Goal: Task Accomplishment & Management: Use online tool/utility

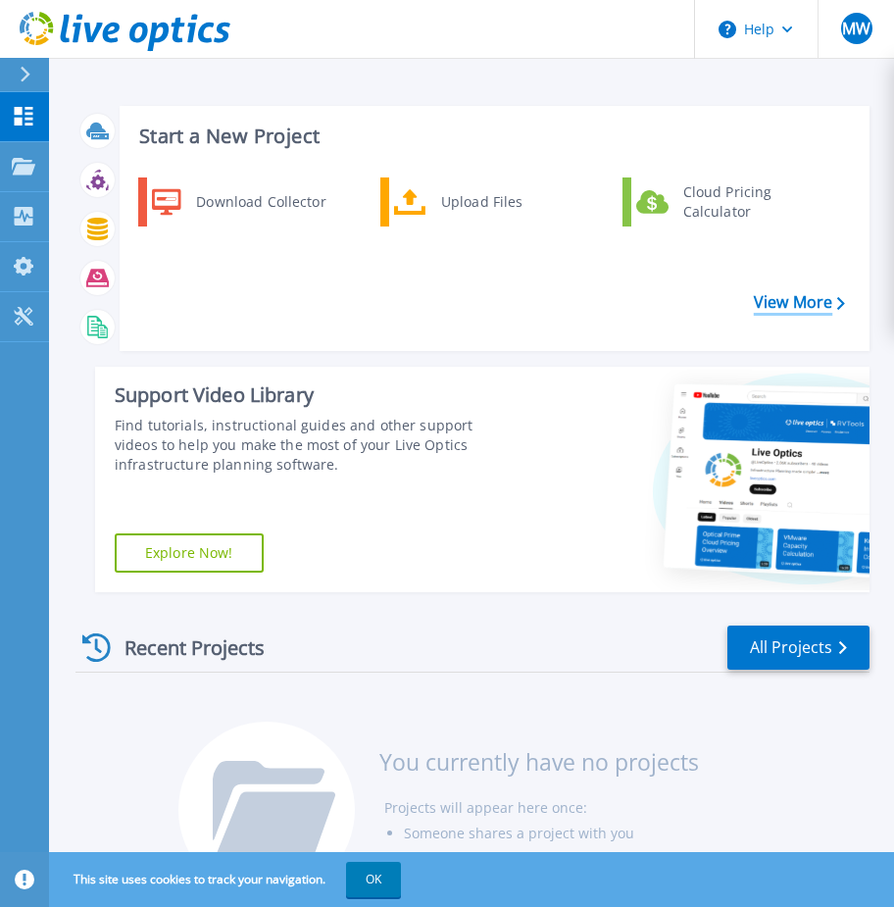
click at [817, 302] on link "View More" at bounding box center [799, 302] width 91 height 19
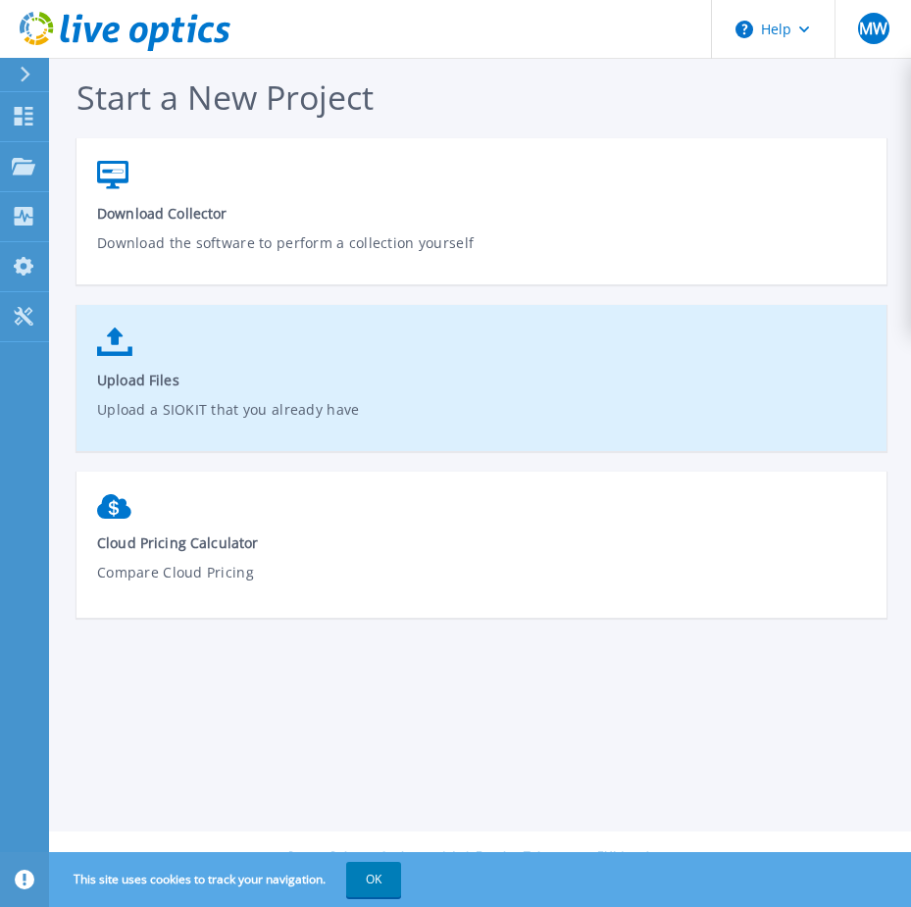
click at [136, 364] on link "Upload Files Upload a SIOKIT that you already have" at bounding box center [481, 388] width 810 height 140
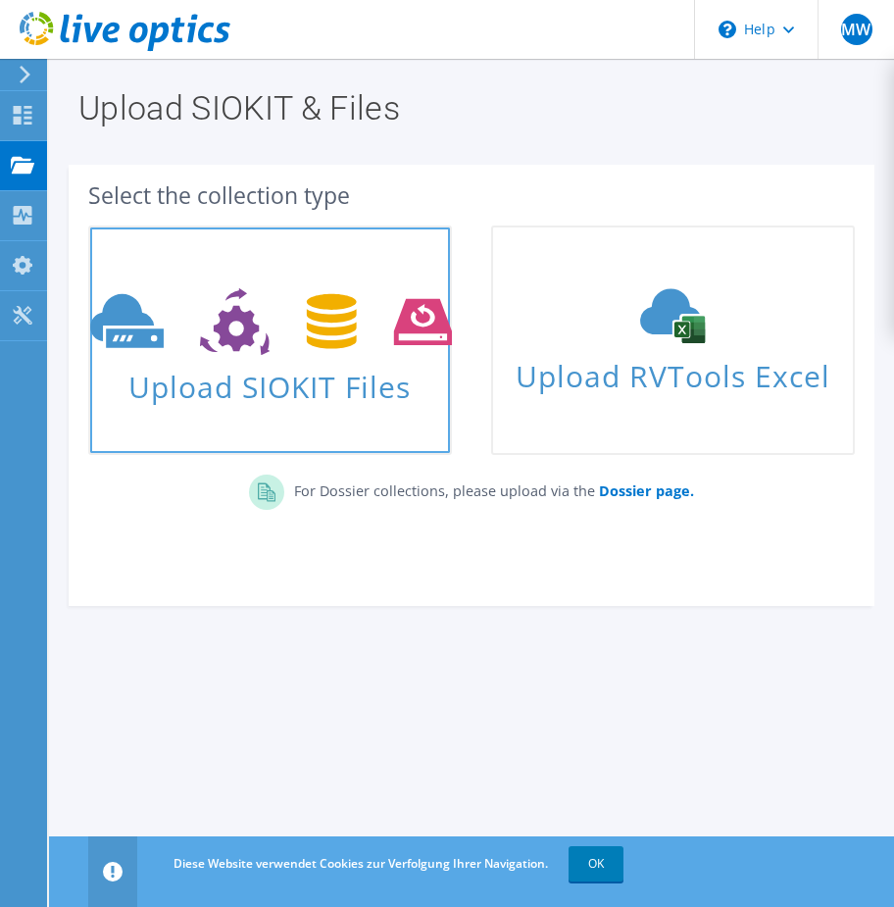
click at [262, 330] on icon at bounding box center [271, 322] width 362 height 68
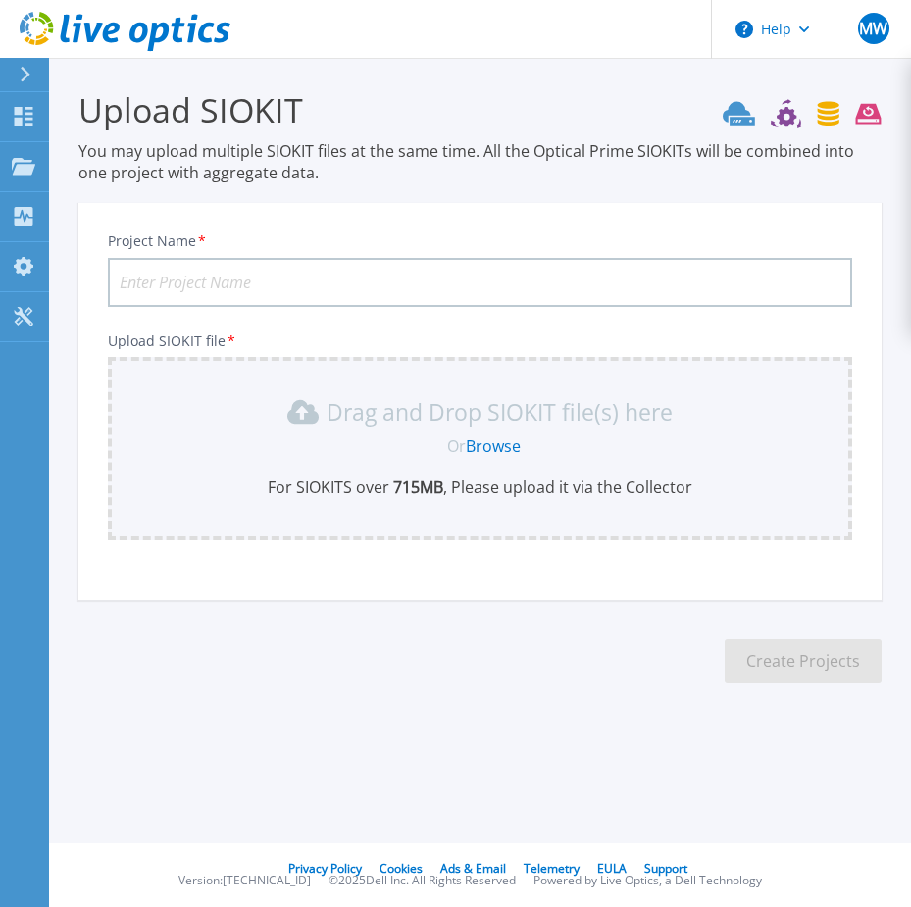
click at [235, 271] on input "Project Name *" at bounding box center [480, 282] width 744 height 49
type input "DEK-2025-1"
click at [211, 432] on div "Drag and Drop SIOKIT file(s) here Or Browse For SIOKITS over 715 MB , Please up…" at bounding box center [480, 447] width 720 height 102
click at [500, 450] on link "Browse" at bounding box center [493, 446] width 55 height 22
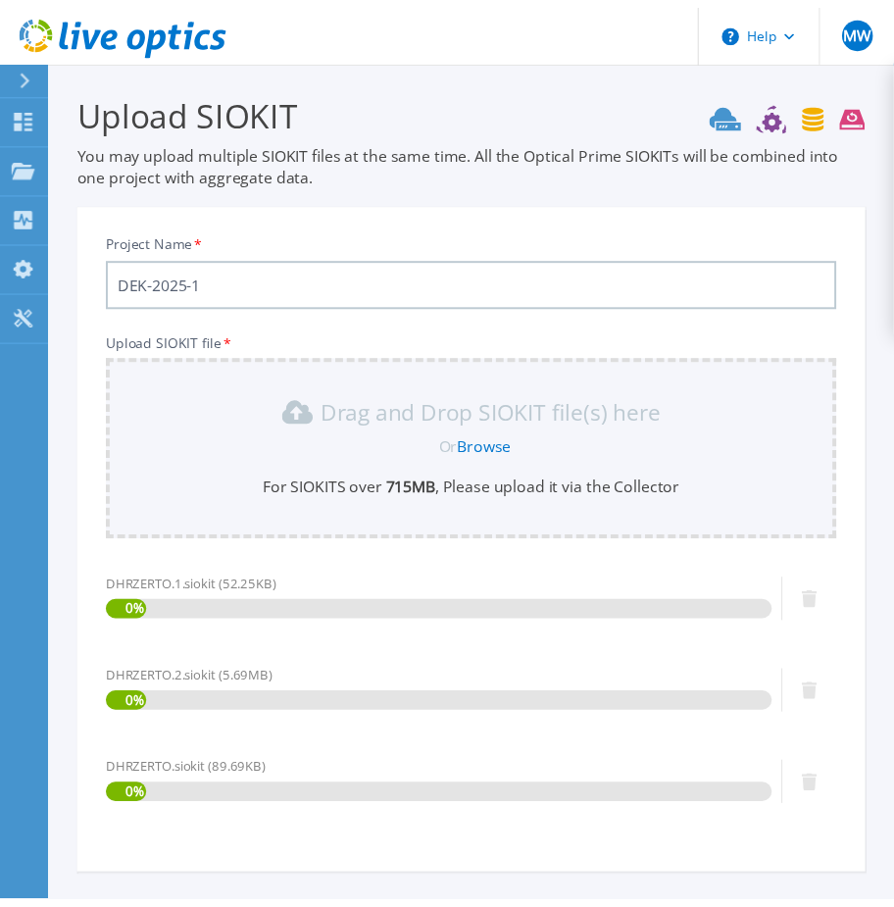
scroll to position [175, 0]
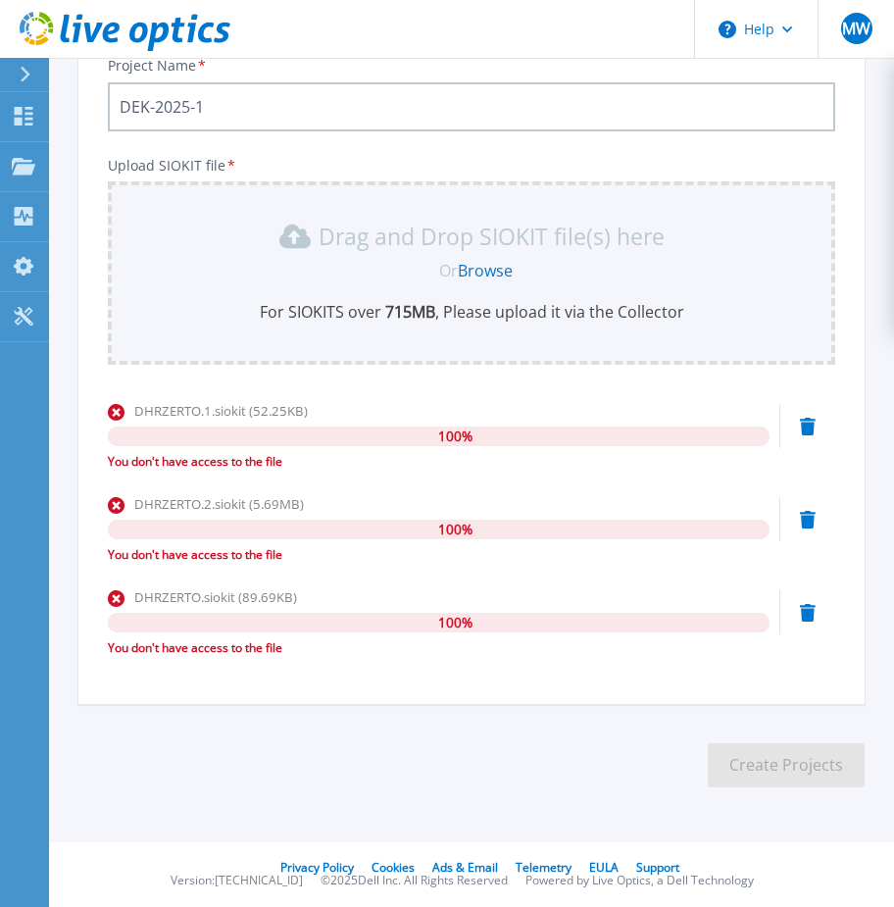
click at [810, 426] on icon at bounding box center [808, 427] width 16 height 18
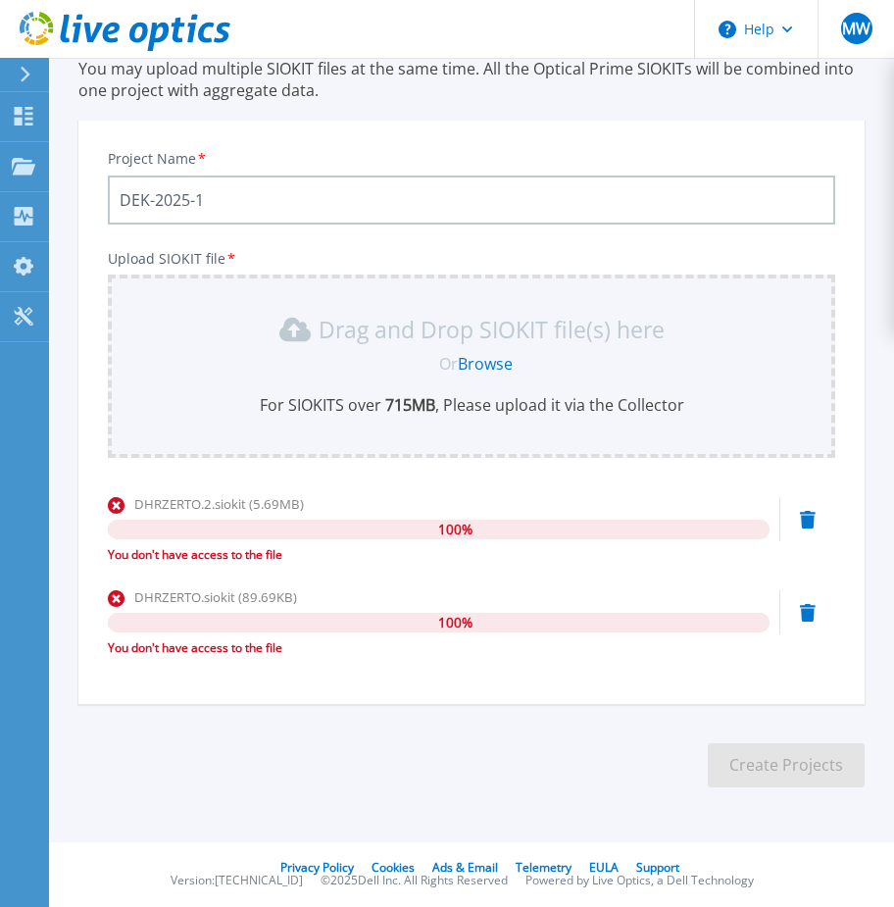
click at [809, 518] on icon at bounding box center [808, 520] width 16 height 18
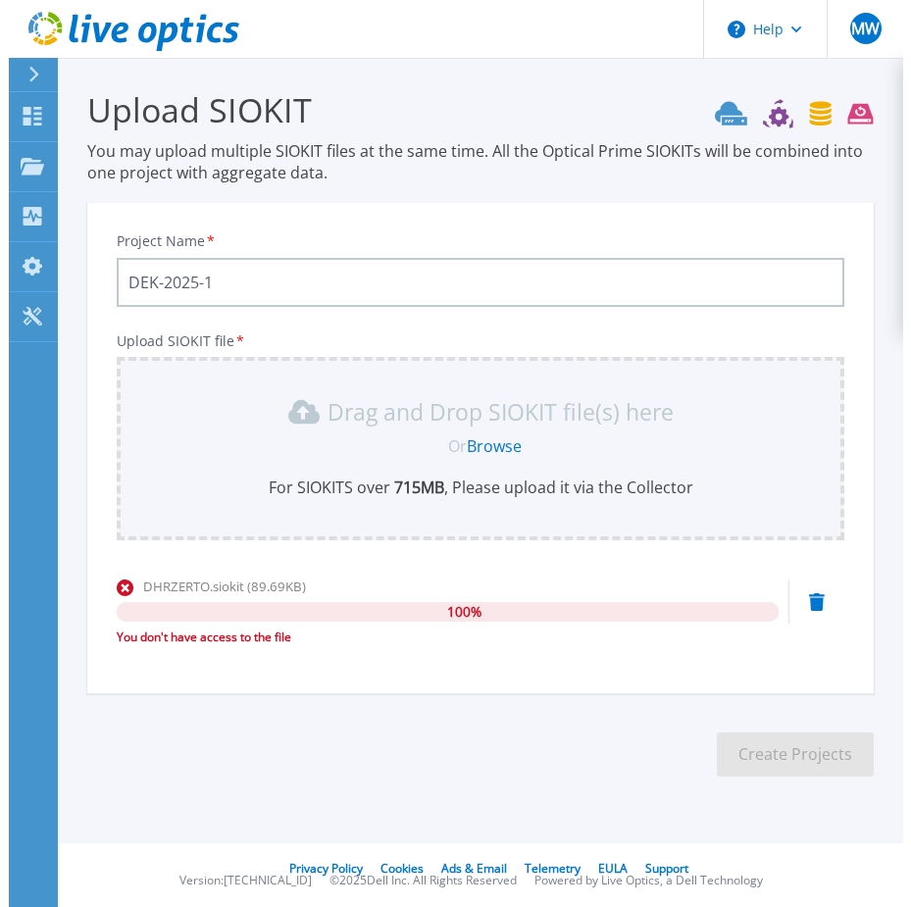
scroll to position [0, 0]
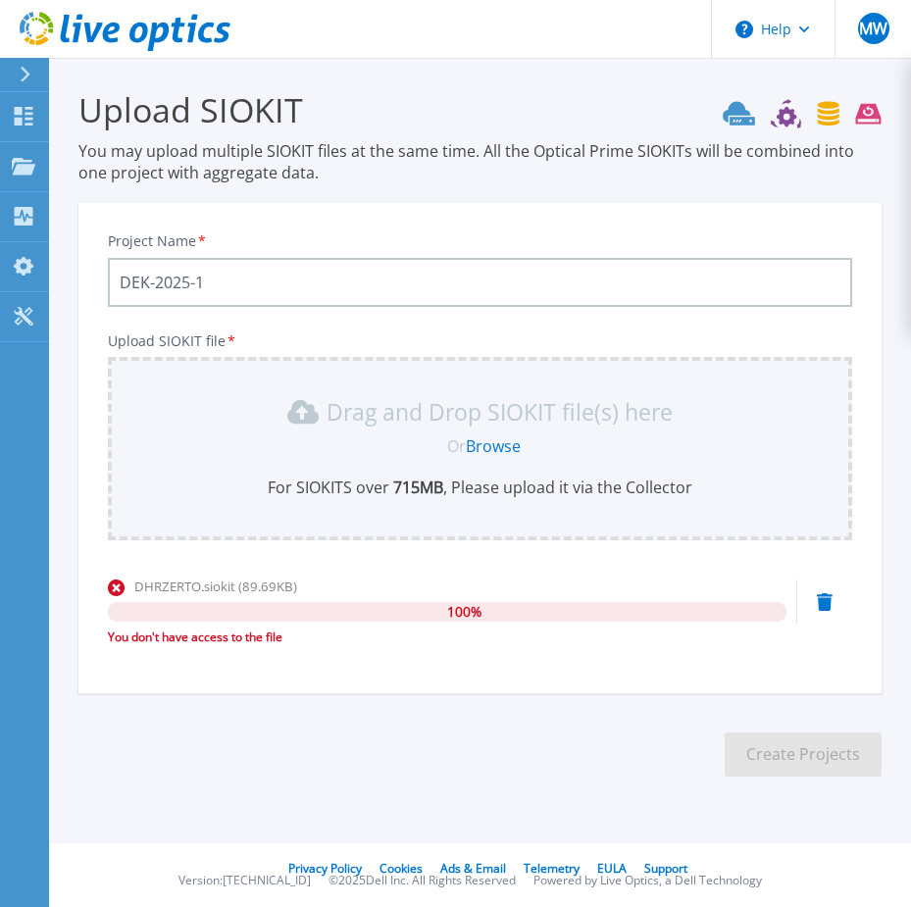
click at [823, 602] on icon at bounding box center [824, 602] width 16 height 18
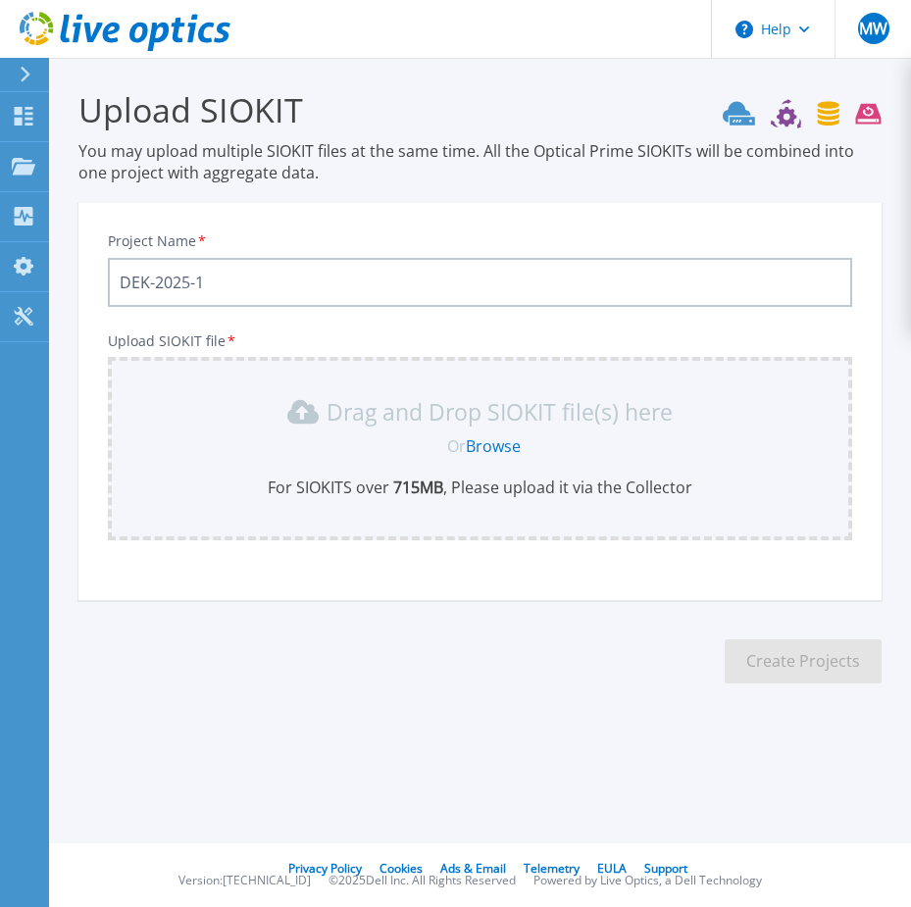
click at [13, 74] on button at bounding box center [24, 75] width 49 height 34
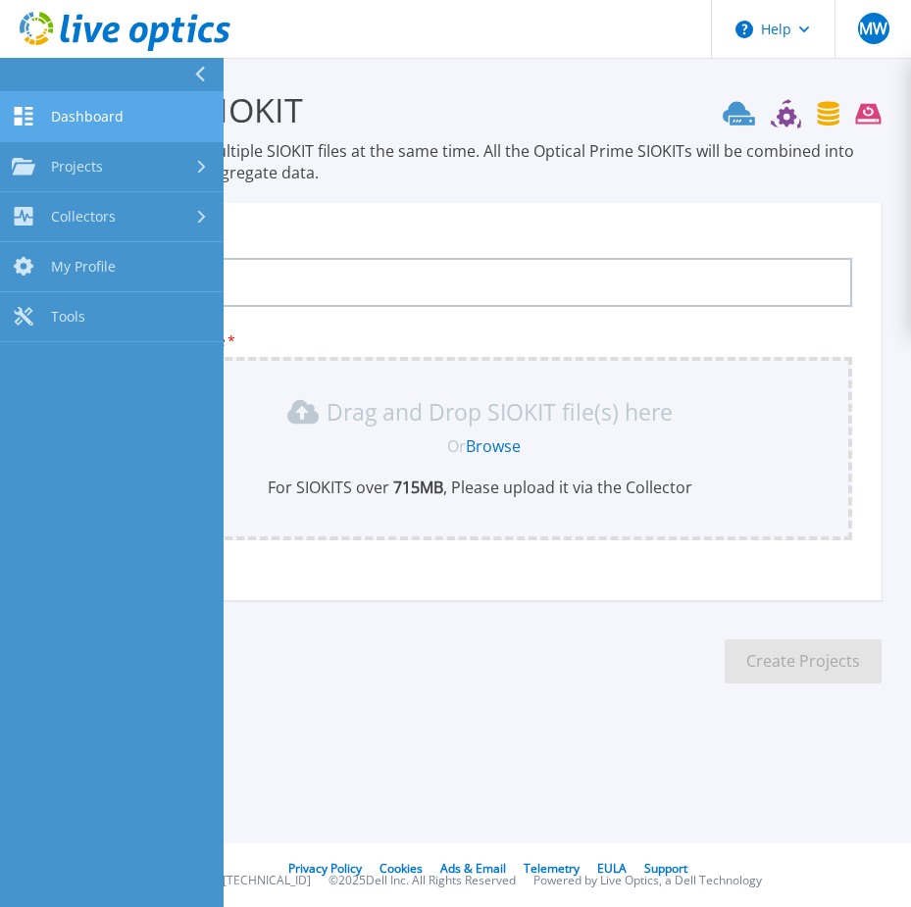
click at [81, 119] on span "Dashboard" at bounding box center [87, 117] width 73 height 18
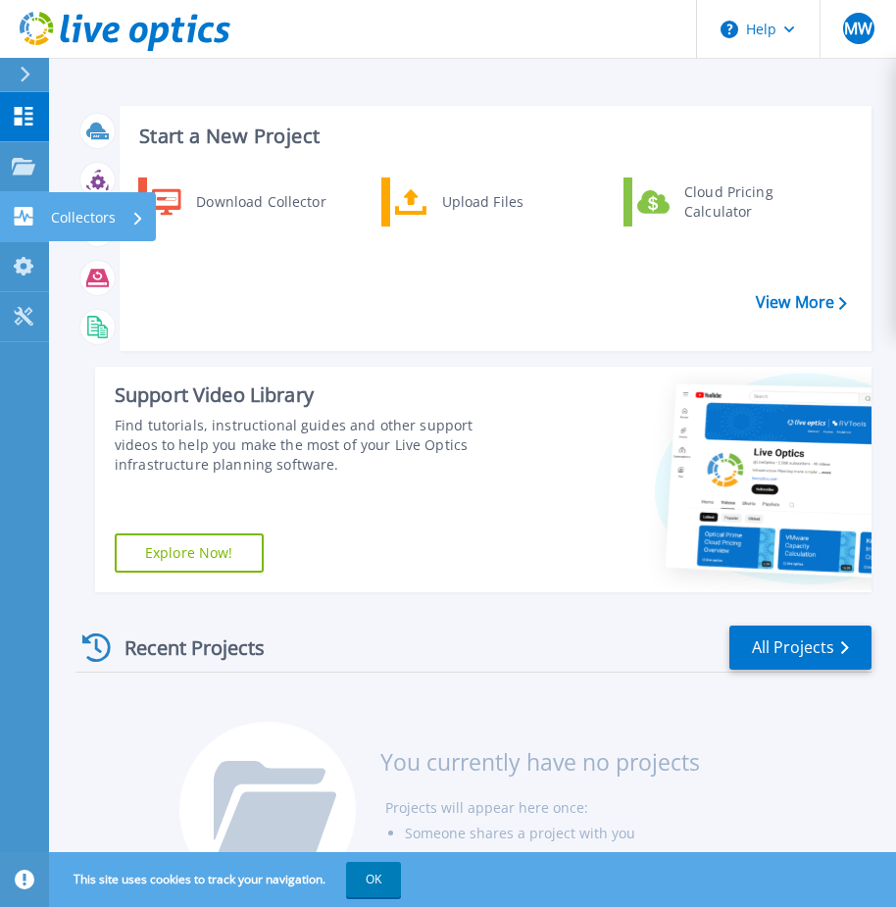
click at [20, 216] on icon at bounding box center [24, 216] width 19 height 19
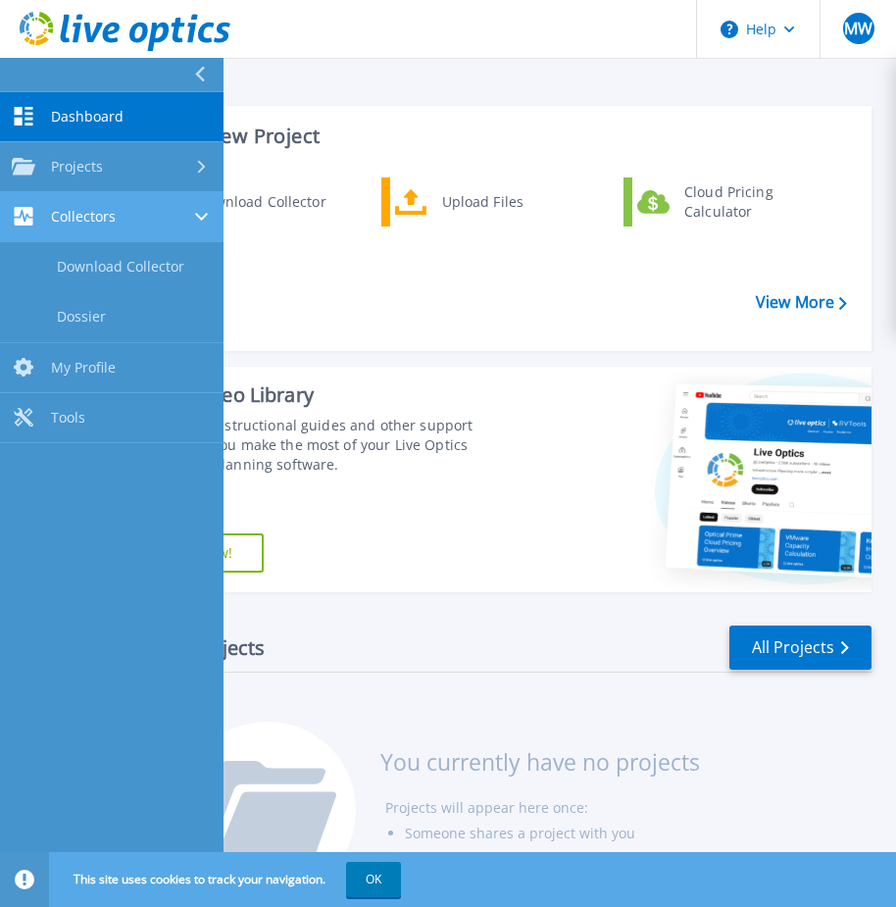
click at [112, 214] on span "Collectors" at bounding box center [83, 217] width 65 height 18
click at [111, 214] on span "Collectors" at bounding box center [83, 217] width 65 height 18
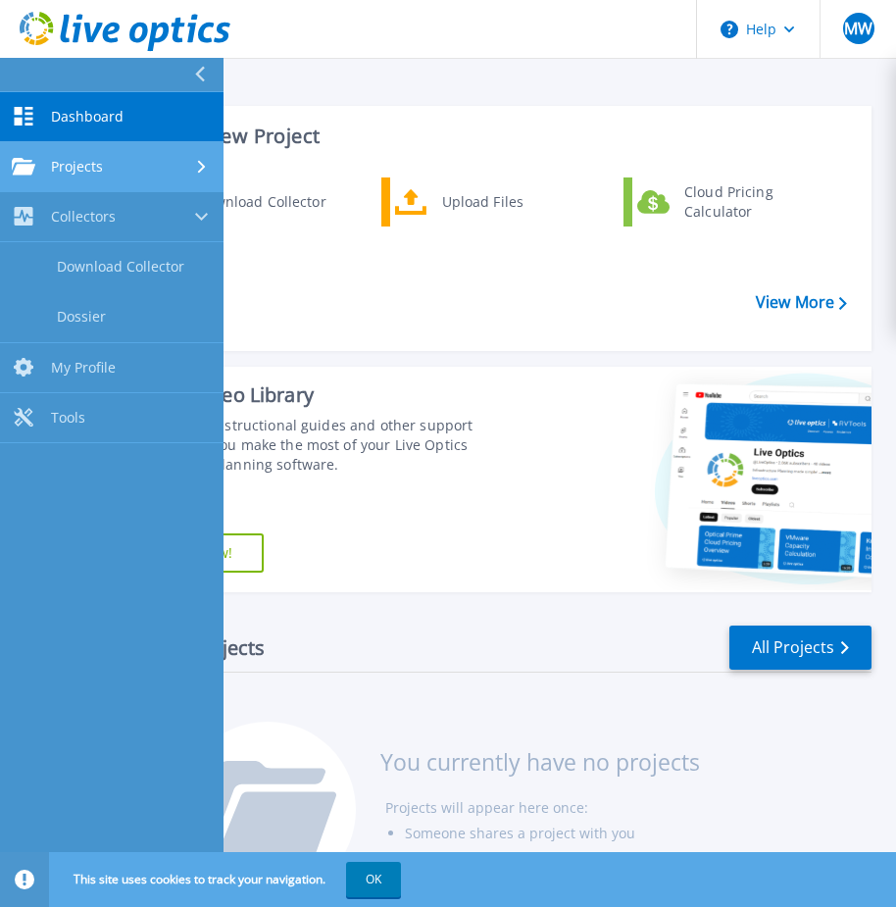
click at [78, 163] on span "Projects" at bounding box center [77, 167] width 52 height 18
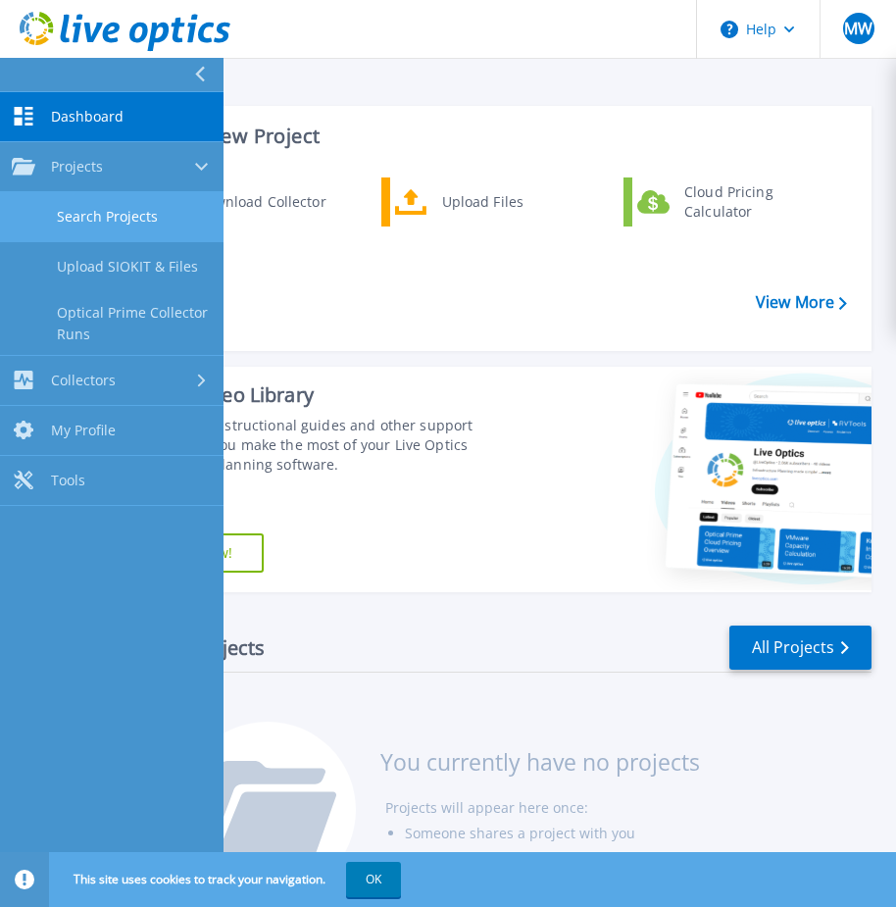
click at [136, 223] on link "Search Projects" at bounding box center [111, 217] width 223 height 50
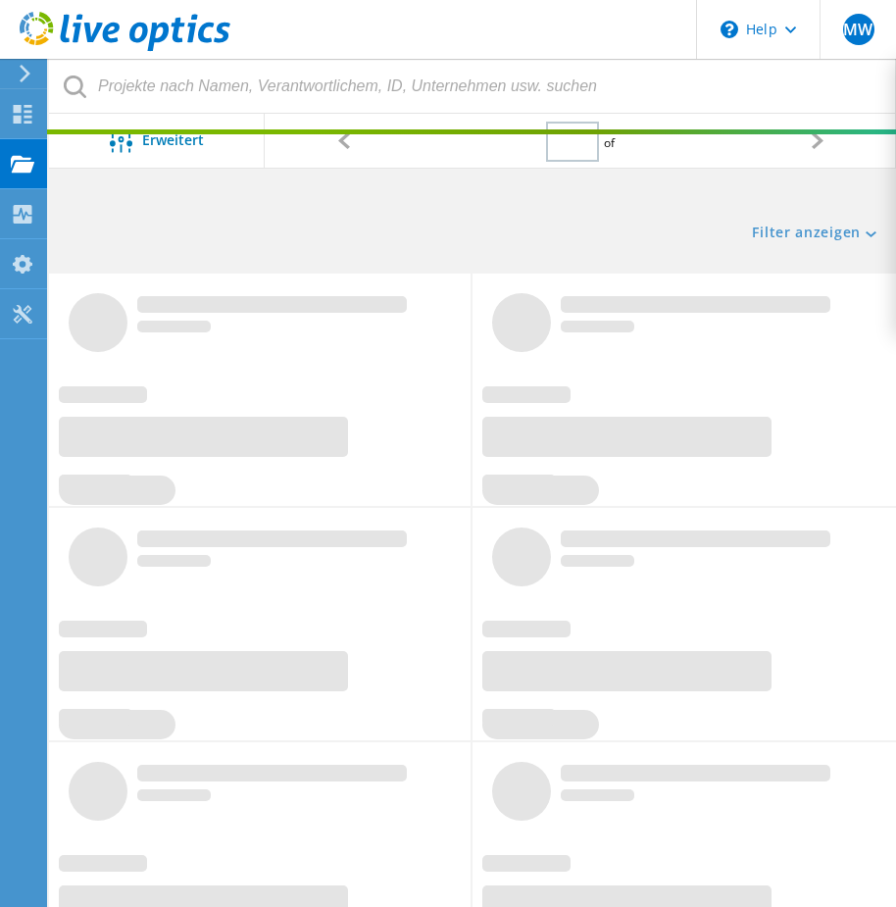
type input "1"
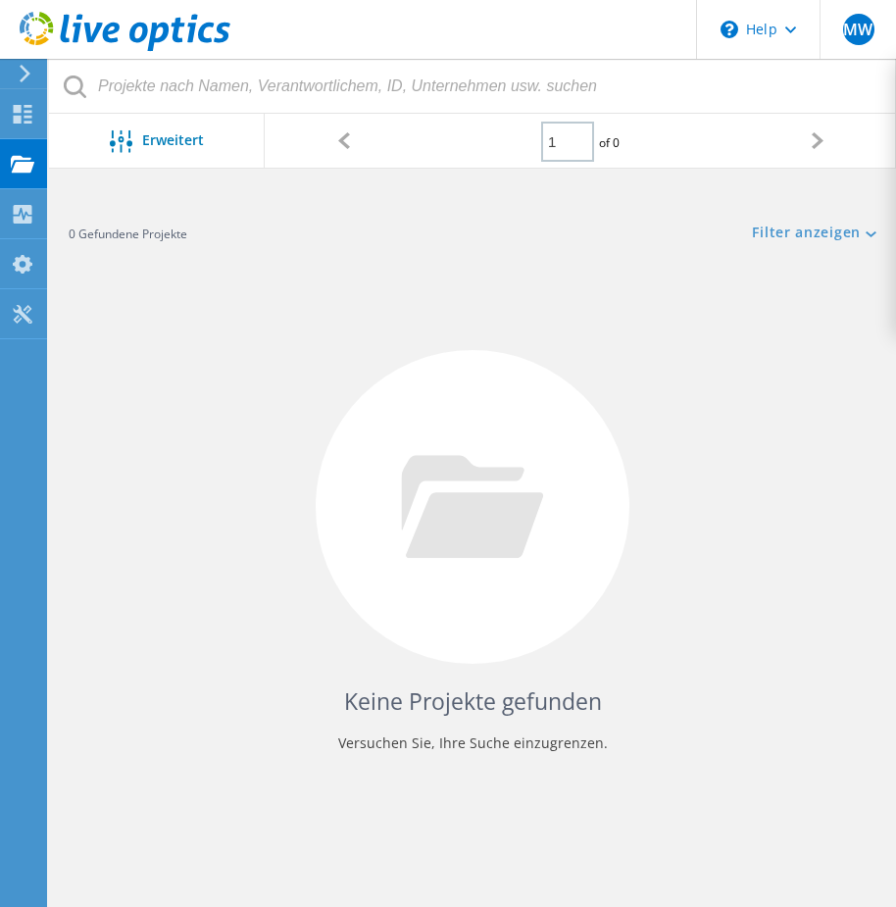
click at [20, 72] on icon at bounding box center [25, 74] width 15 height 18
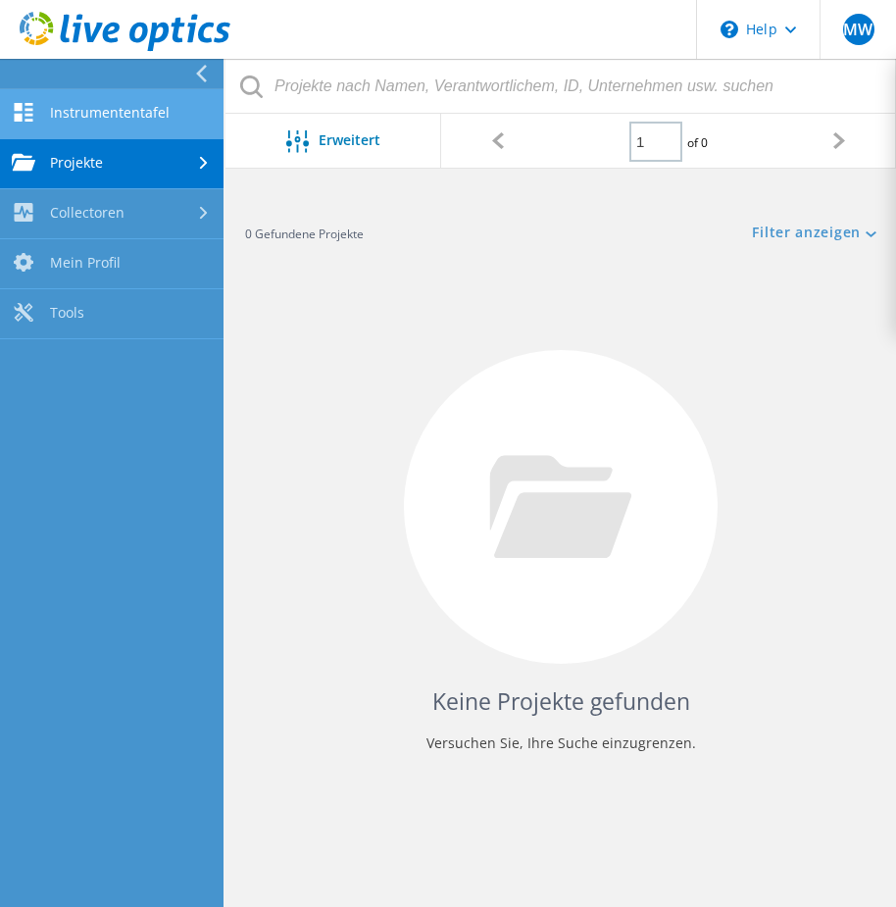
click at [74, 110] on link "Instrumententafel" at bounding box center [111, 114] width 223 height 50
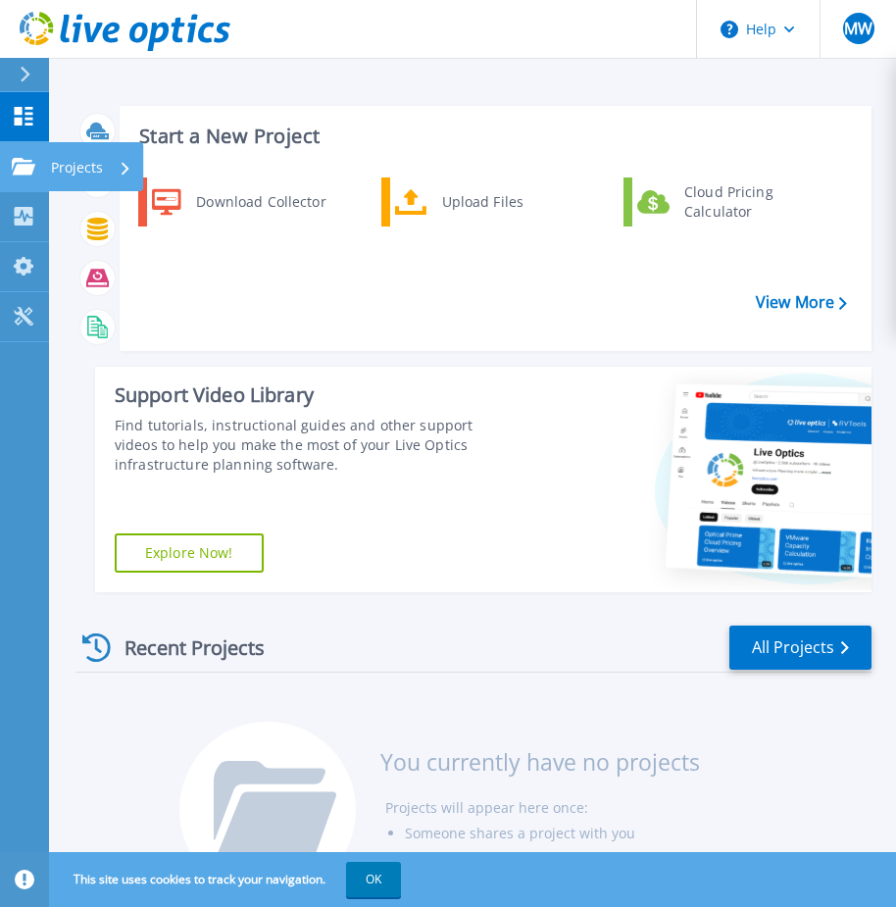
click at [70, 160] on p "Projects" at bounding box center [77, 167] width 52 height 51
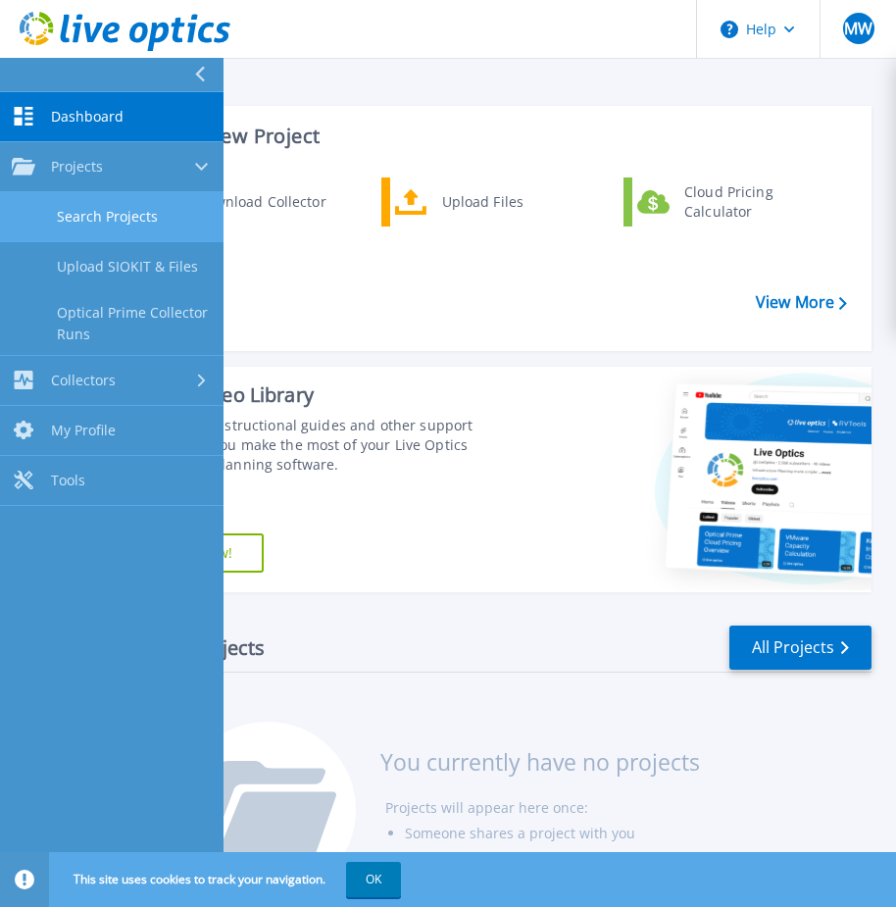
click at [147, 220] on link "Search Projects" at bounding box center [111, 217] width 223 height 50
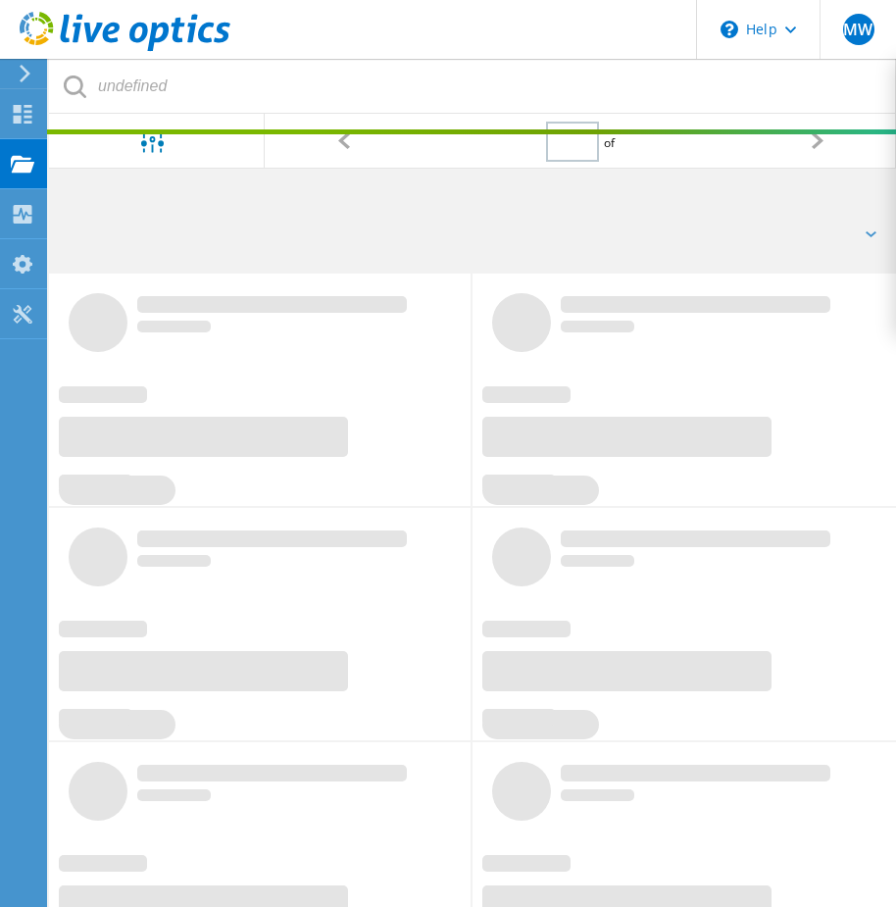
type input "1"
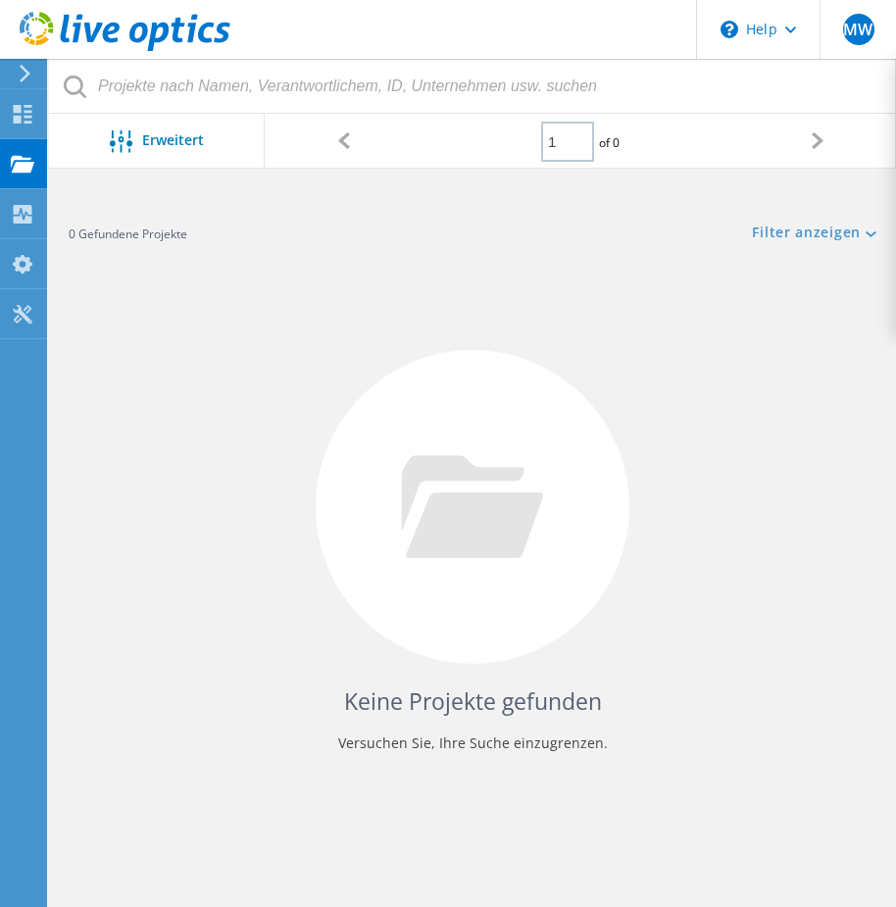
click at [11, 73] on div at bounding box center [21, 74] width 29 height 18
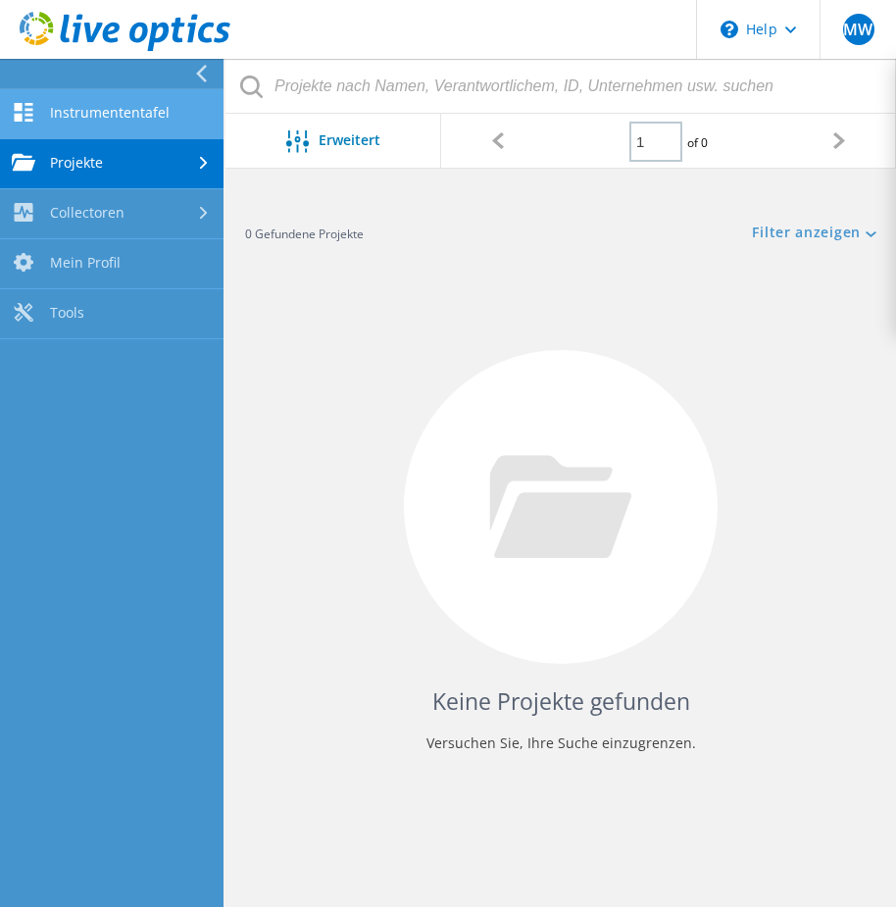
click at [89, 116] on link "Instrumententafel" at bounding box center [111, 114] width 223 height 50
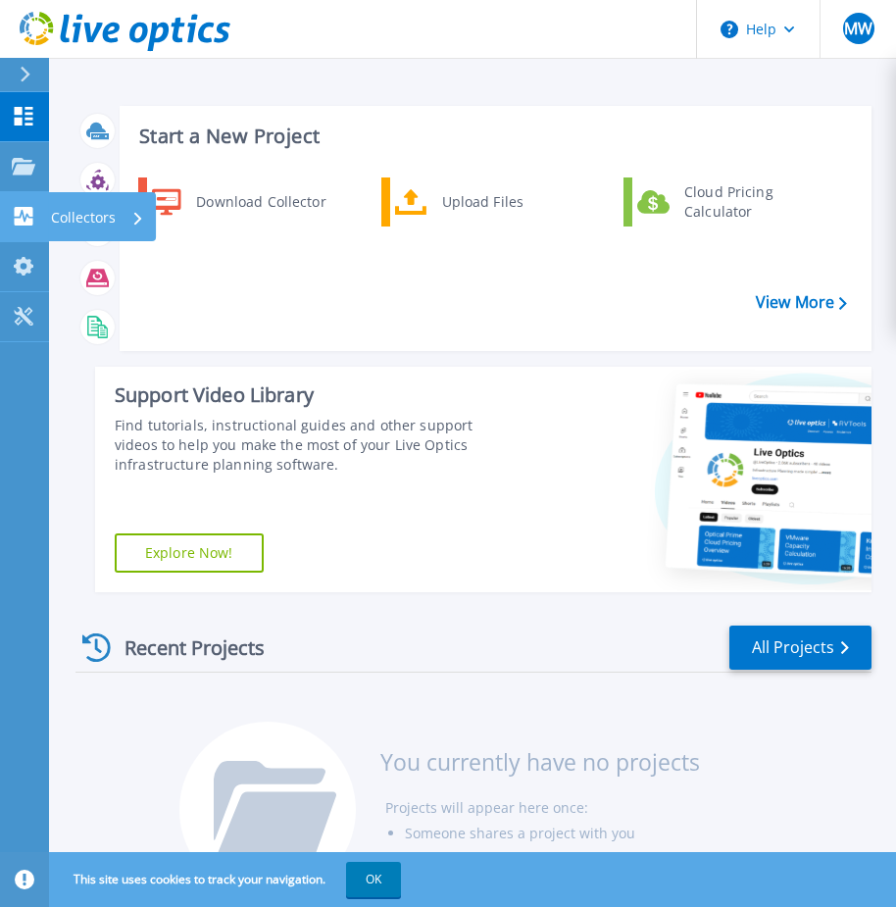
click at [134, 215] on icon at bounding box center [138, 218] width 8 height 13
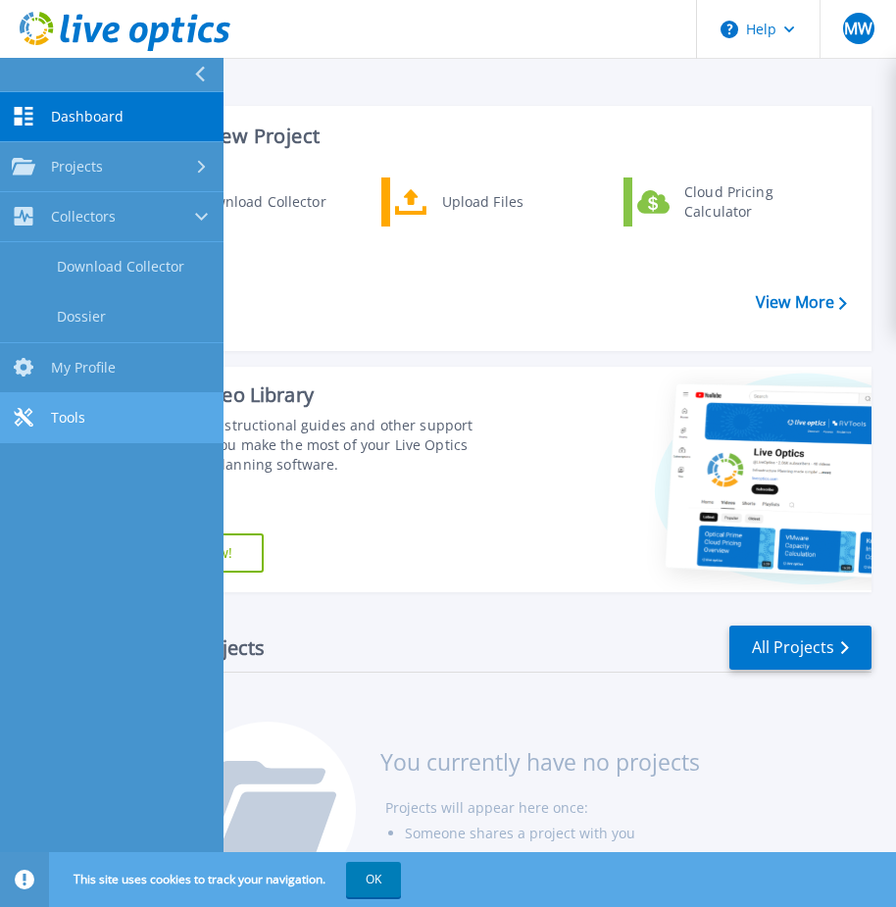
click at [55, 419] on span "Tools" at bounding box center [68, 418] width 34 height 18
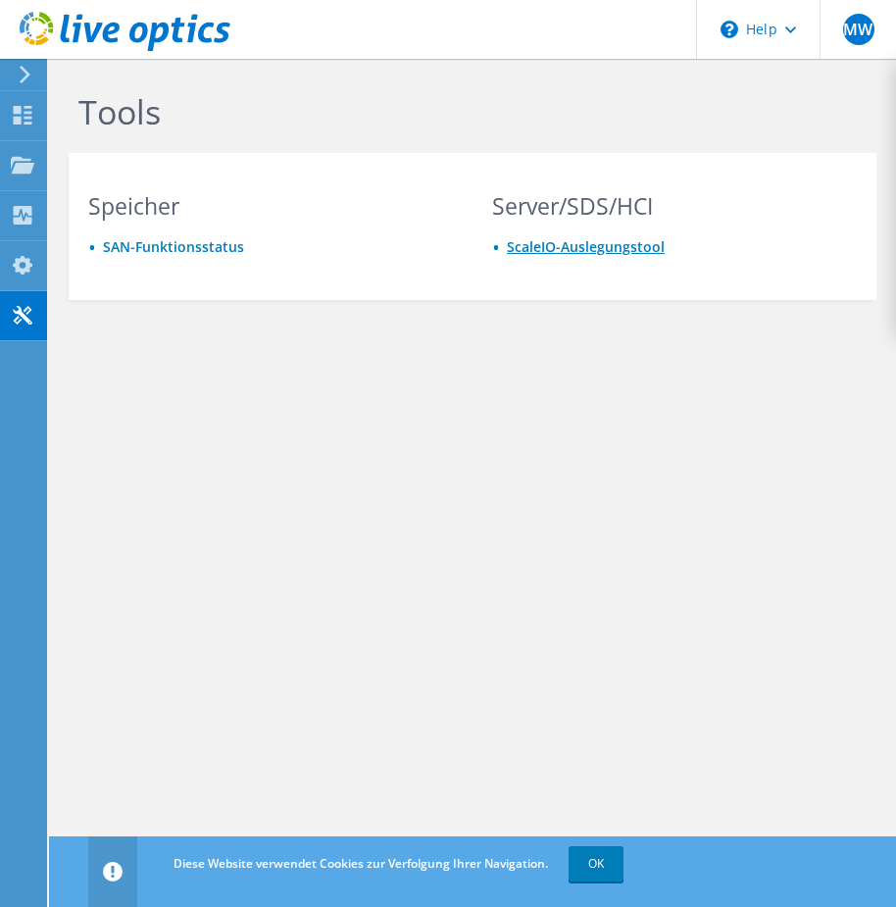
click at [567, 250] on link "ScaleIO-Auslegungstool" at bounding box center [586, 246] width 158 height 19
click at [20, 78] on icon at bounding box center [25, 75] width 15 height 18
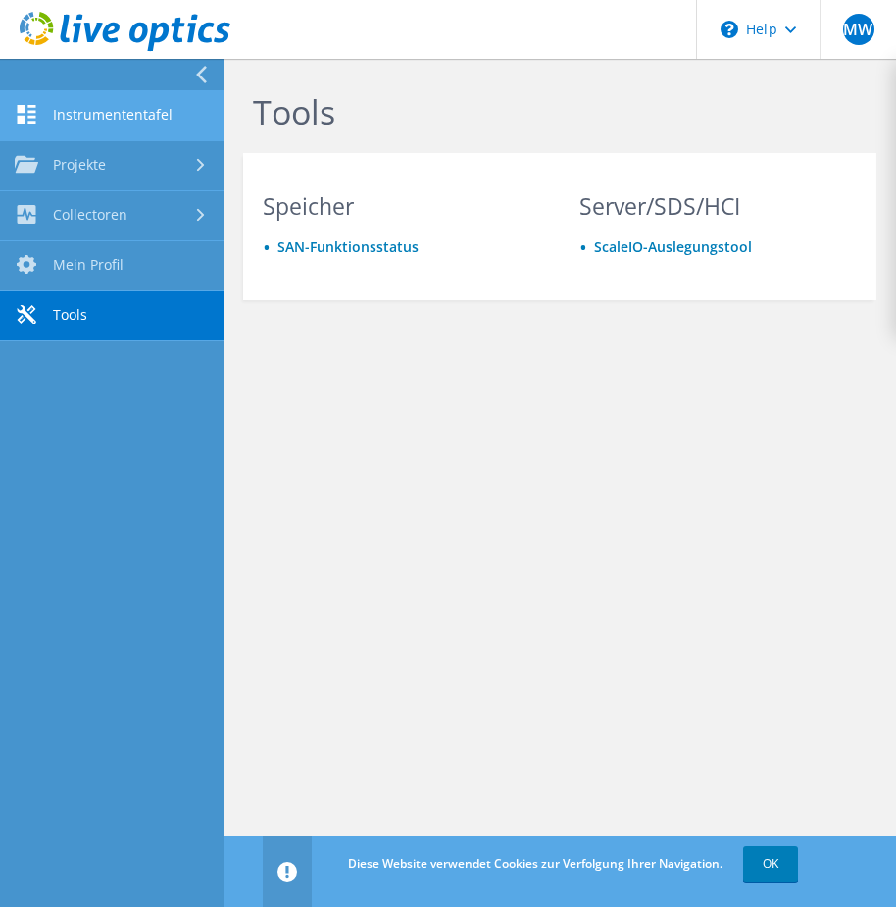
click at [124, 117] on link "Instrumententafel" at bounding box center [111, 116] width 223 height 50
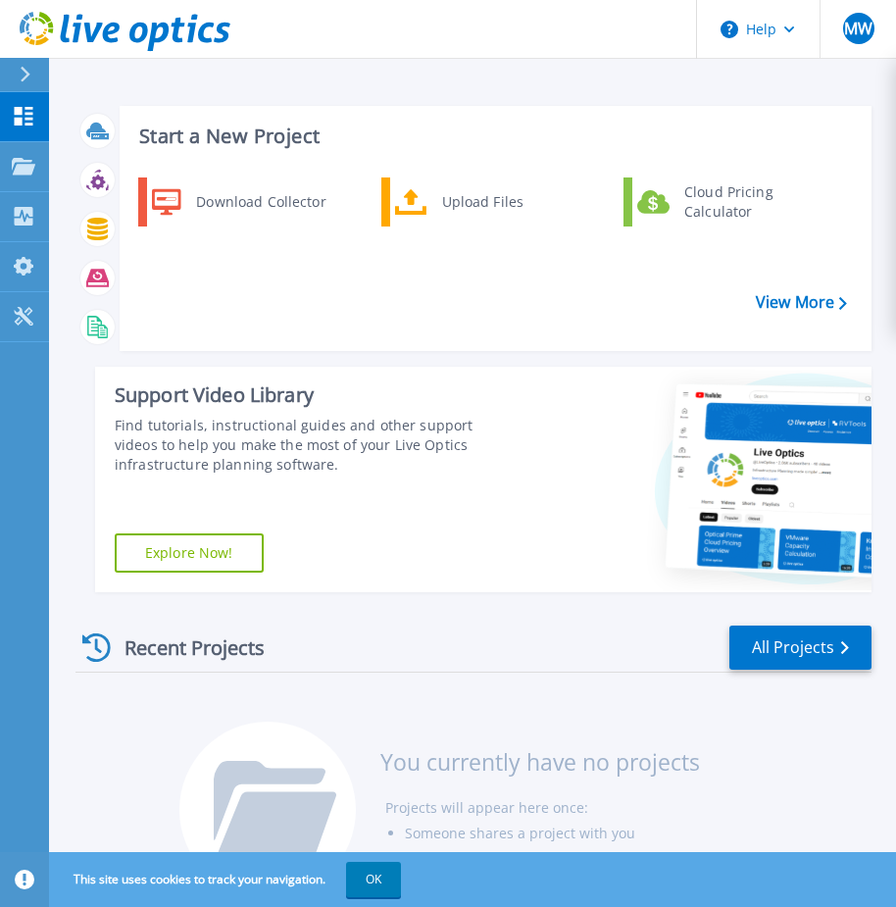
scroll to position [75, 0]
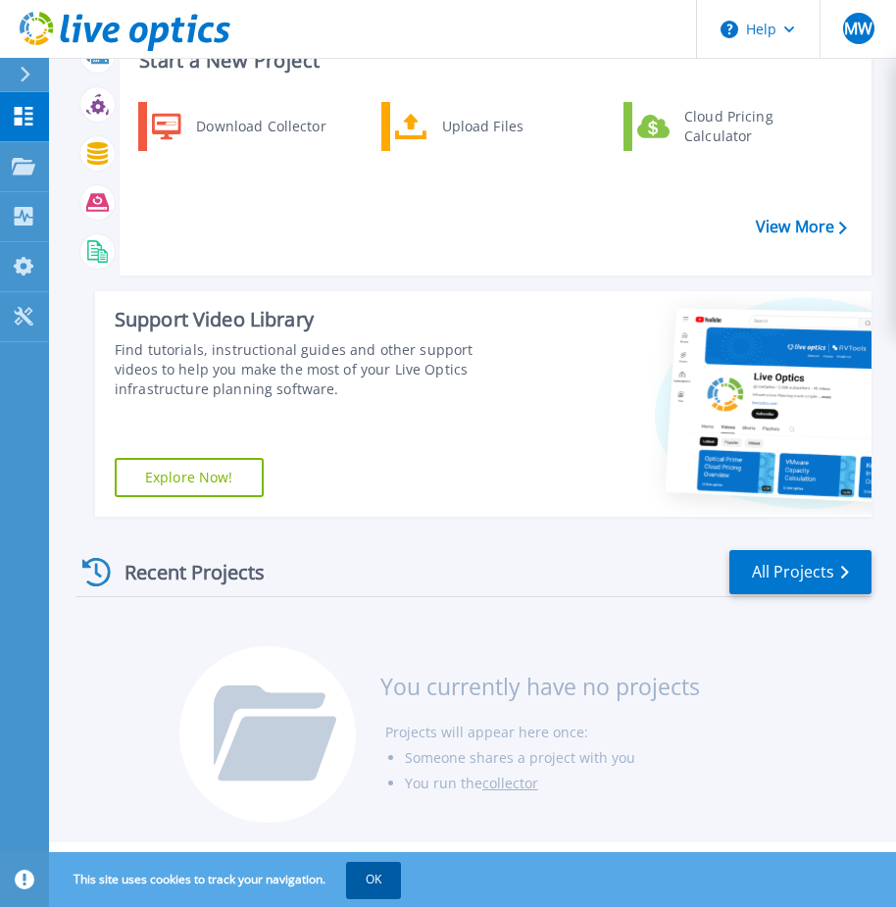
click at [379, 882] on button "OK" at bounding box center [373, 879] width 55 height 35
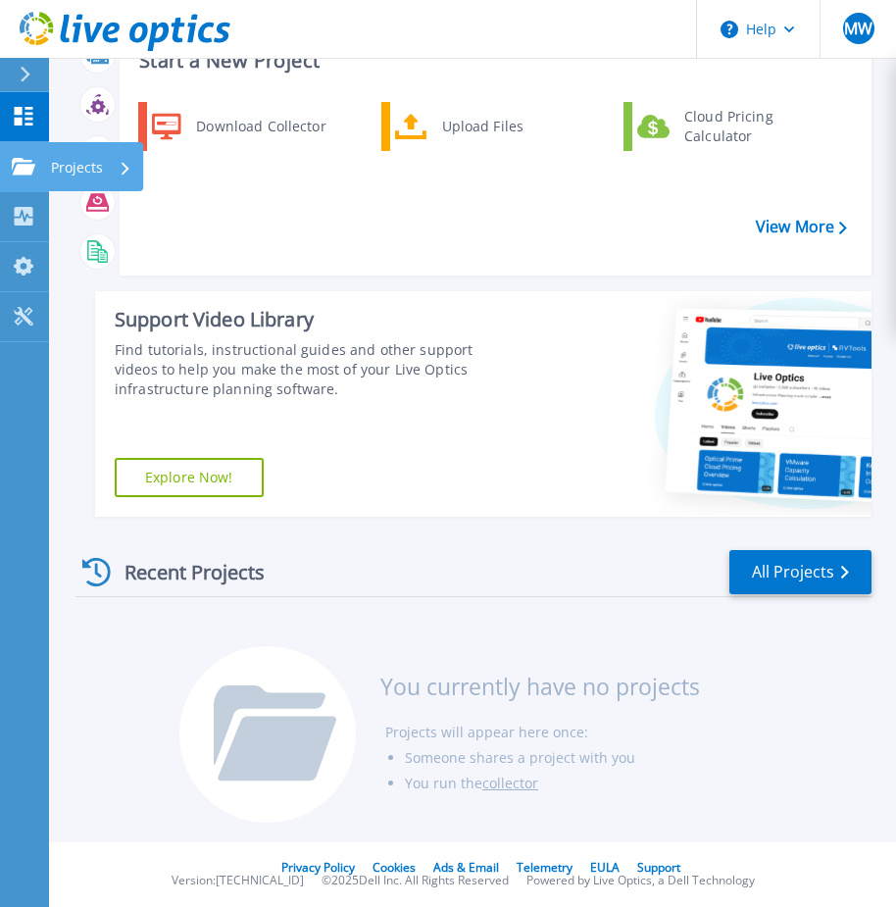
click at [90, 173] on p "Projects" at bounding box center [77, 167] width 52 height 51
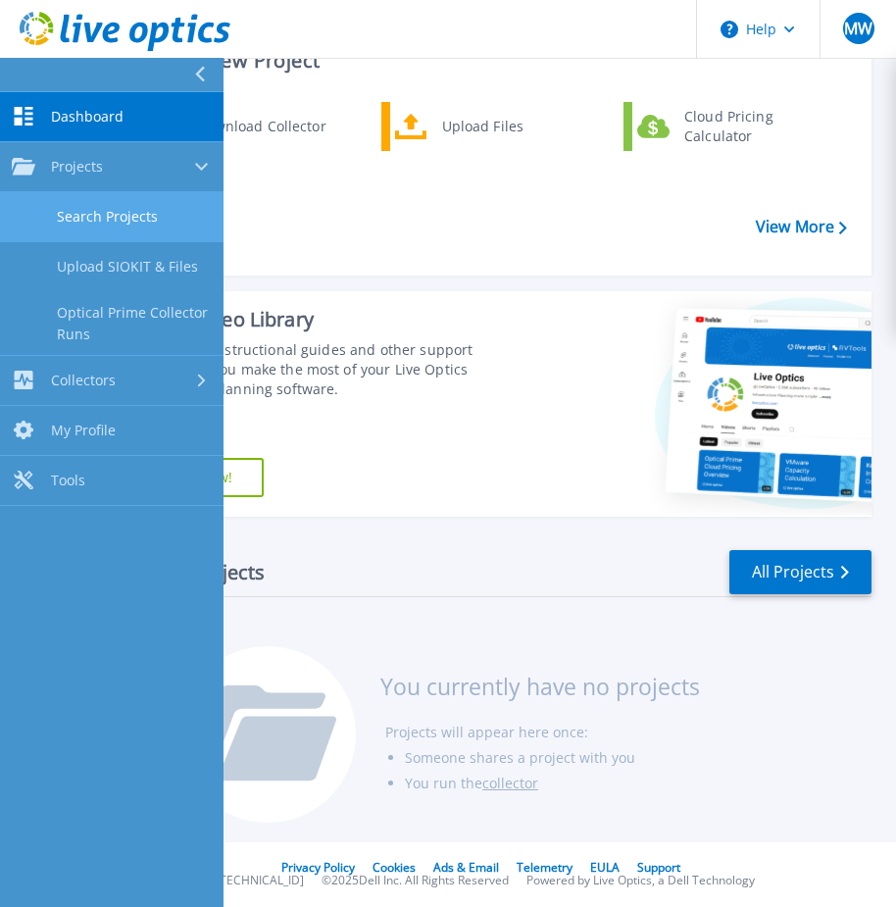
click at [169, 211] on link "Search Projects" at bounding box center [111, 217] width 223 height 50
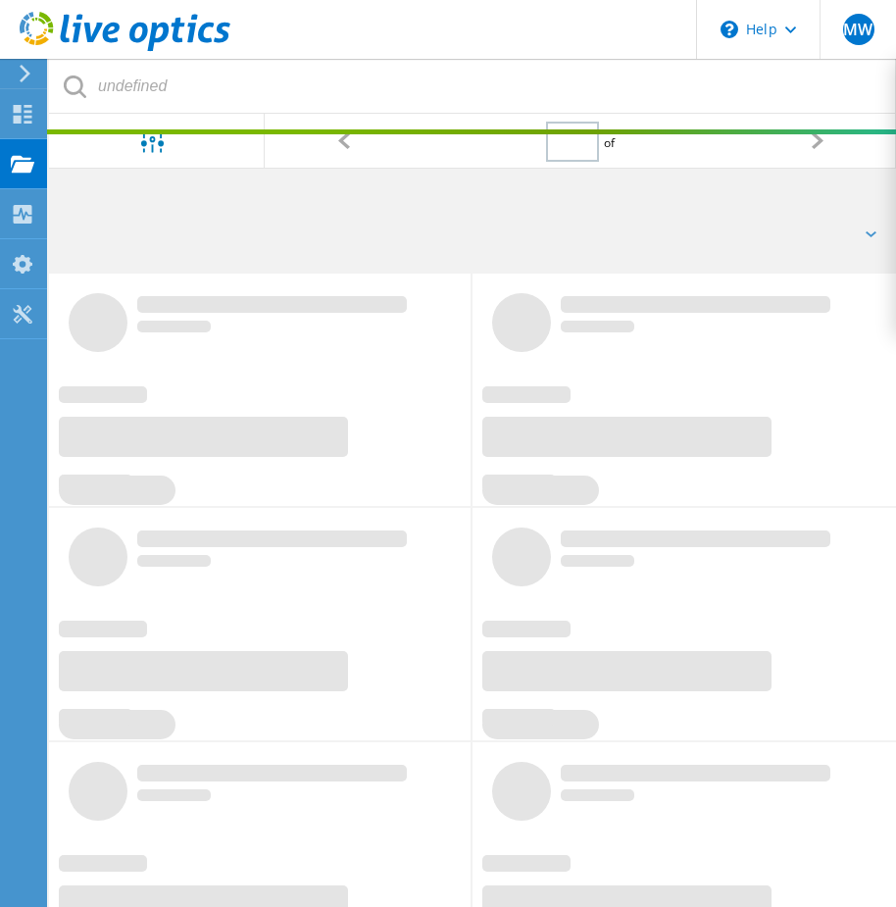
type input "1"
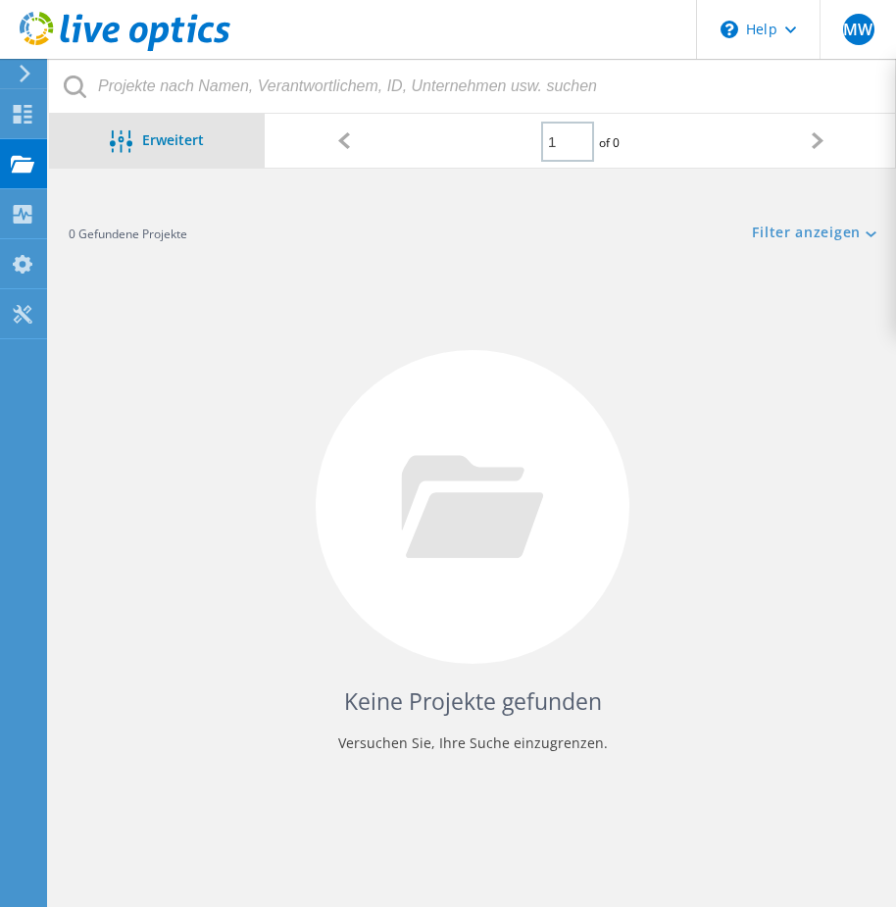
click at [178, 140] on span "Erweitert" at bounding box center [173, 139] width 62 height 14
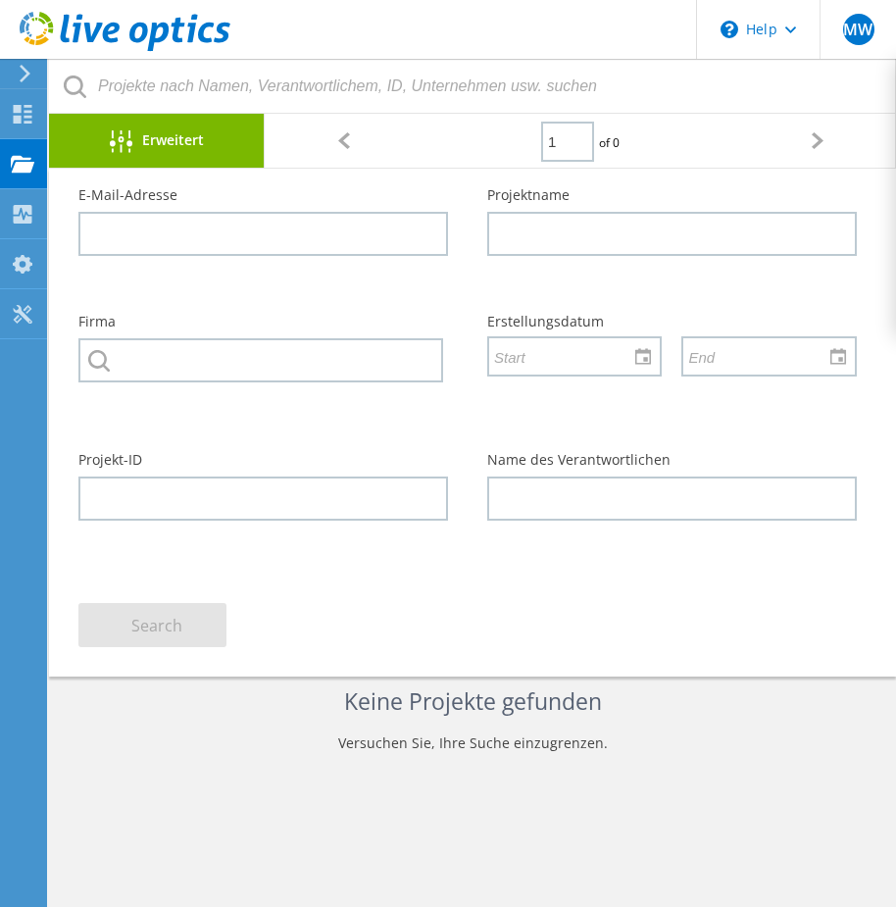
click at [178, 140] on span "Erweitert" at bounding box center [173, 139] width 62 height 14
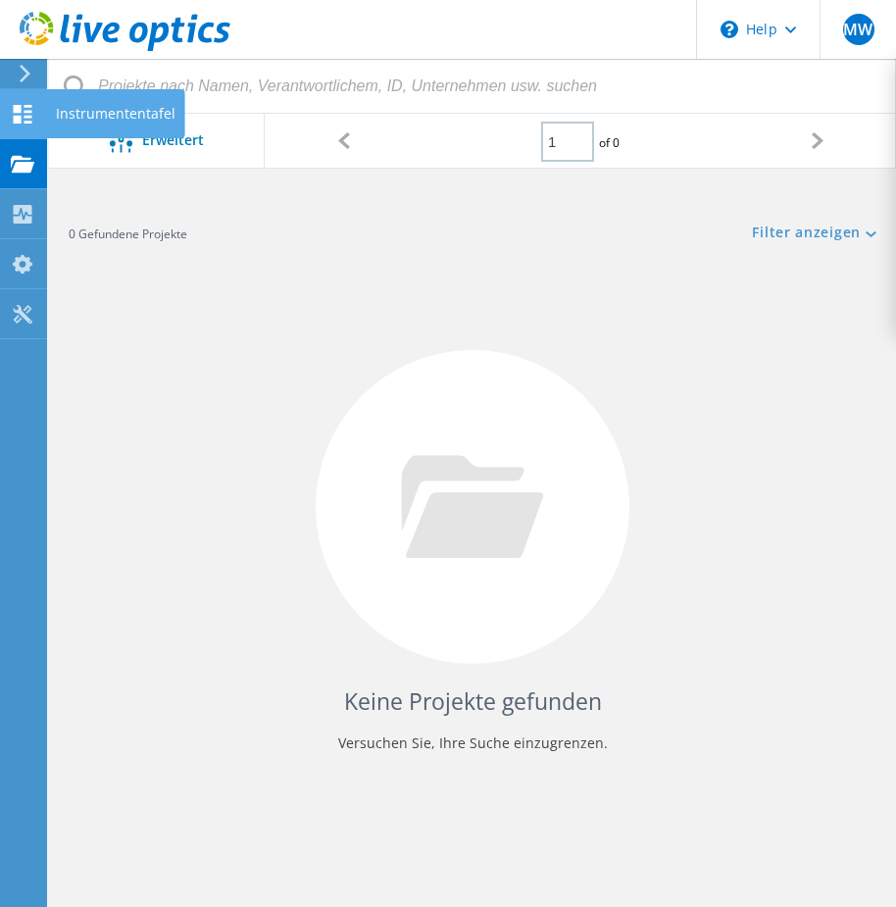
click at [16, 117] on use at bounding box center [23, 114] width 19 height 19
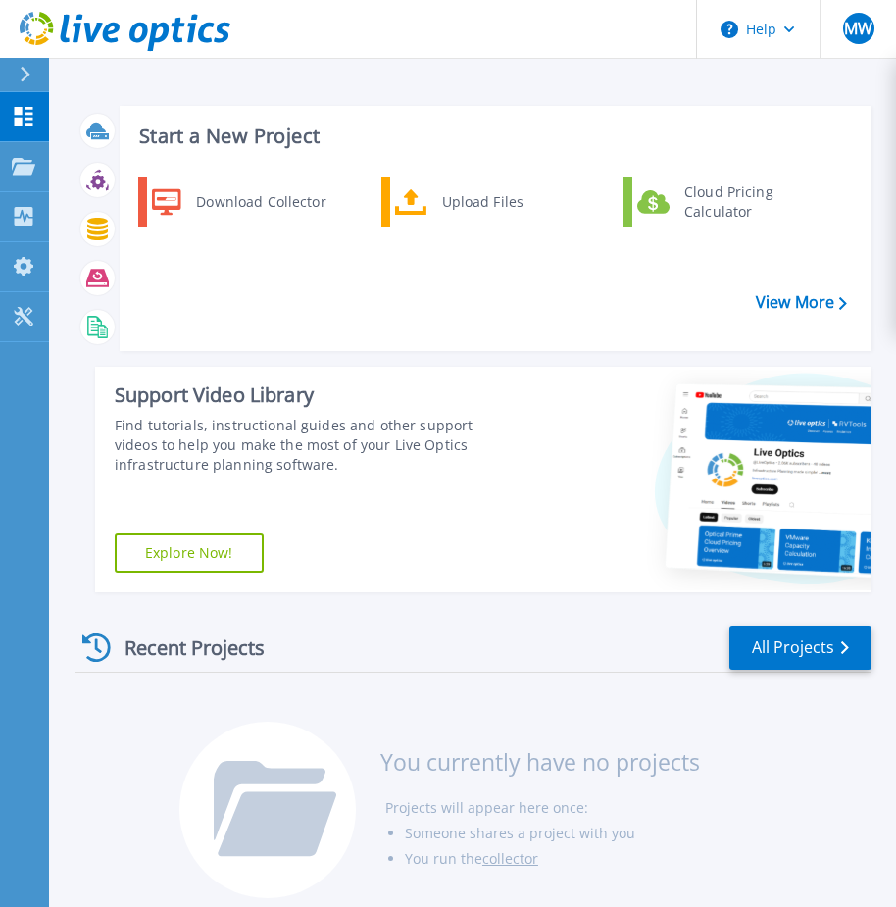
click at [27, 74] on icon at bounding box center [26, 75] width 10 height 16
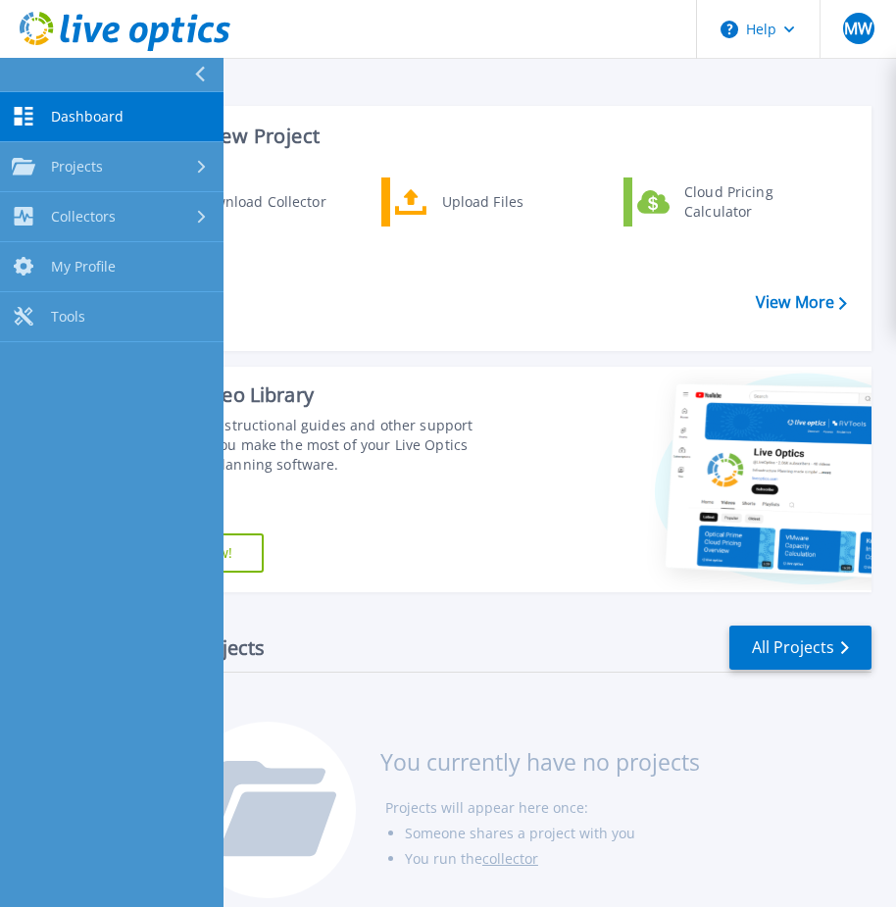
click at [89, 113] on span "Dashboard" at bounding box center [87, 117] width 73 height 18
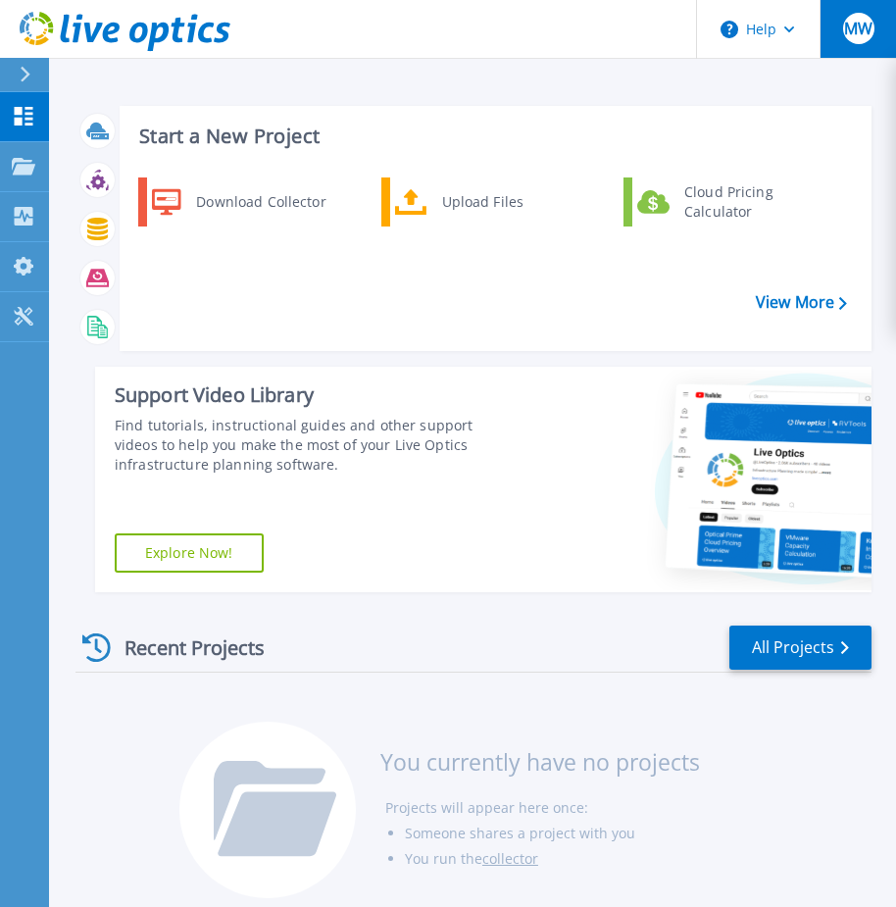
click at [867, 26] on span "MW" at bounding box center [858, 29] width 28 height 16
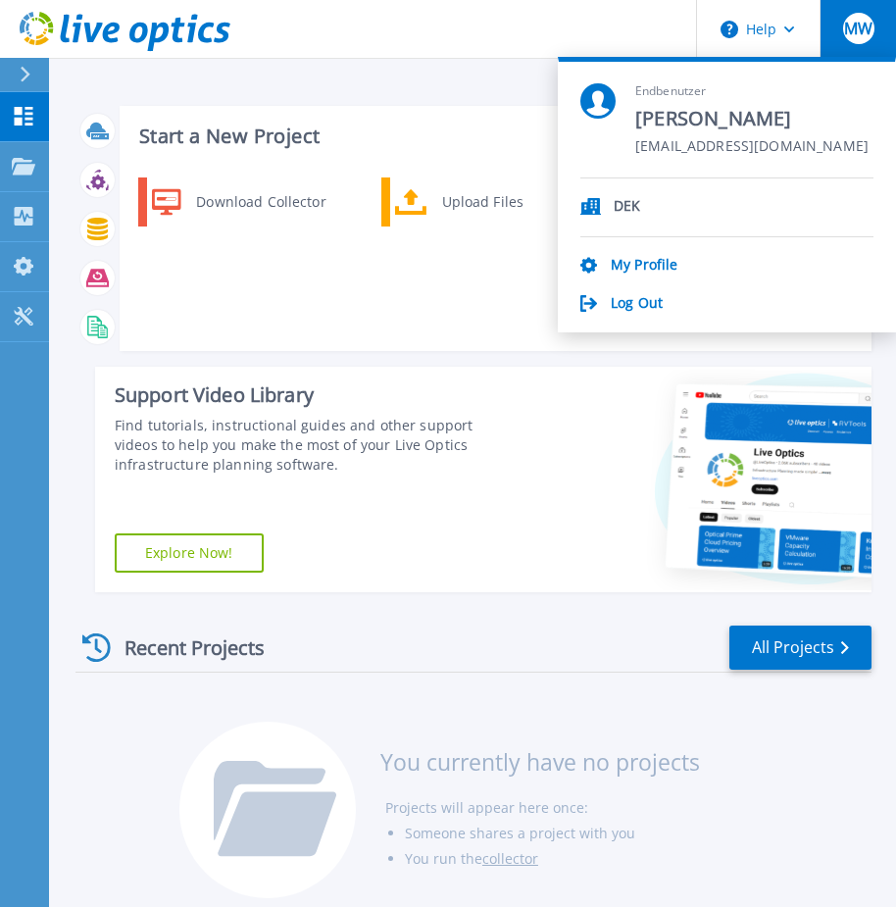
click at [629, 204] on p "DEK" at bounding box center [627, 207] width 26 height 19
click at [866, 30] on span "MW" at bounding box center [858, 29] width 28 height 16
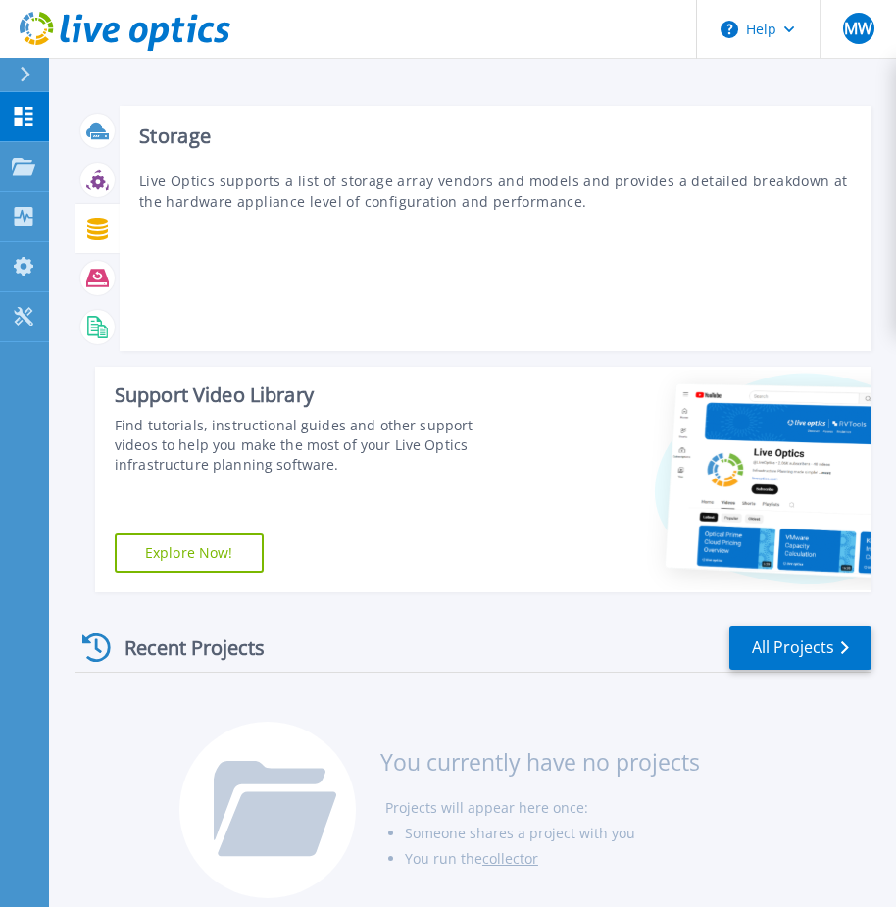
click at [95, 223] on icon at bounding box center [97, 229] width 21 height 23
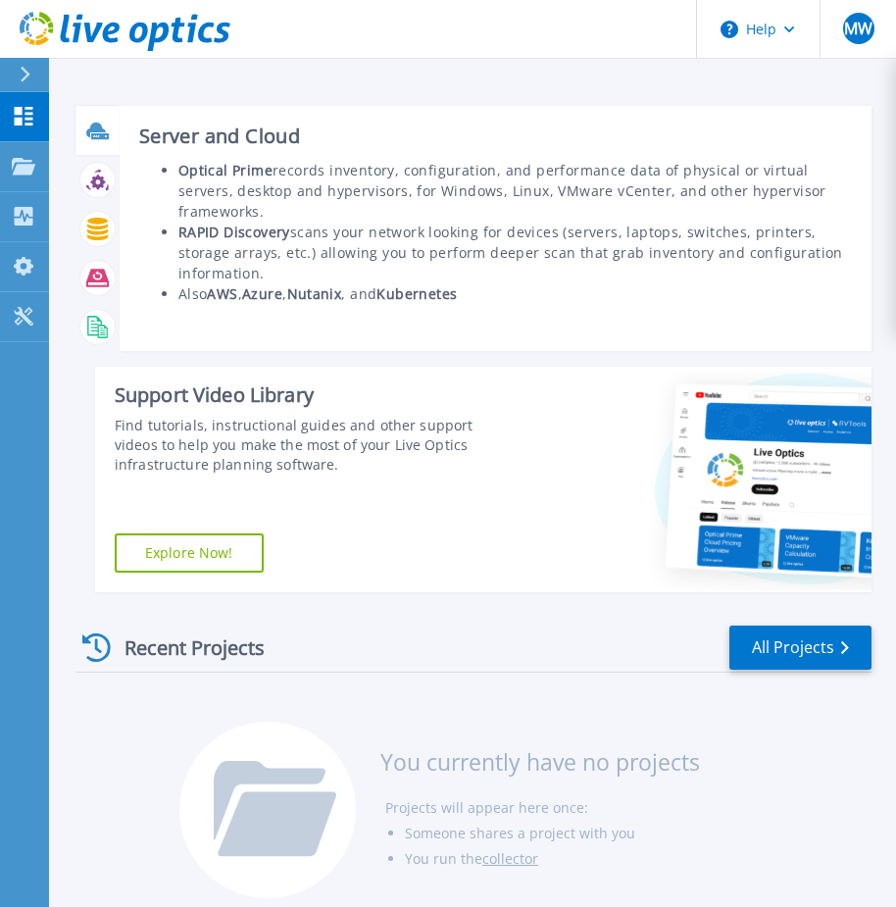
click at [100, 130] on icon at bounding box center [96, 129] width 20 height 15
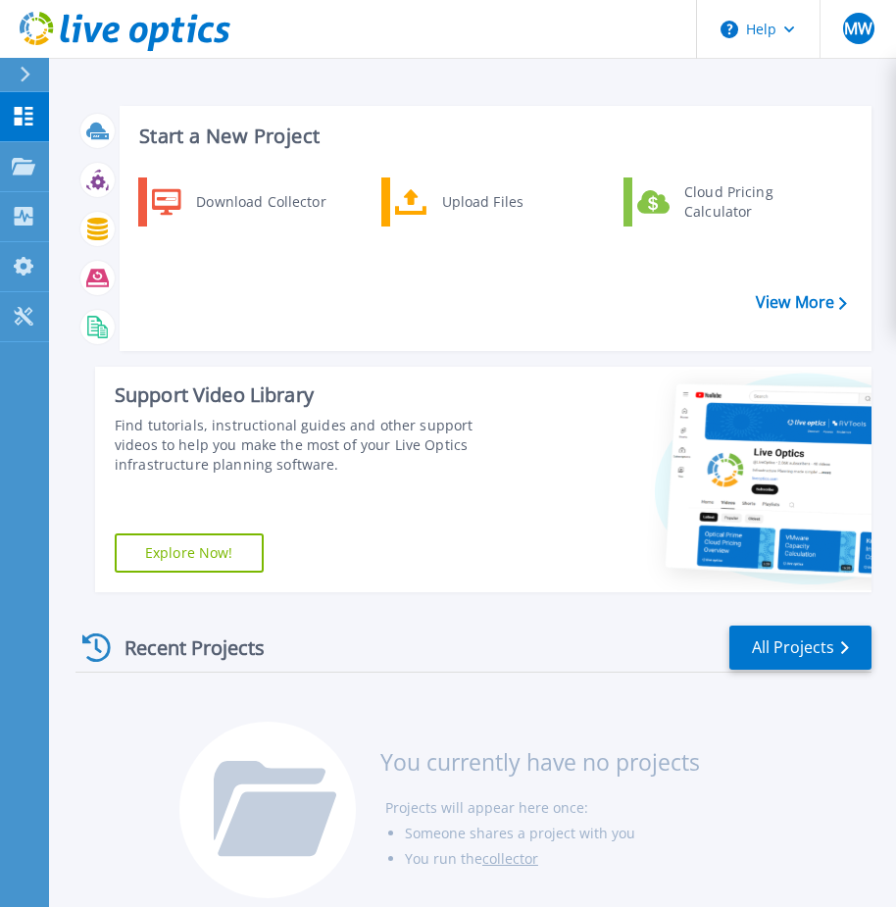
click at [22, 75] on icon at bounding box center [25, 75] width 11 height 16
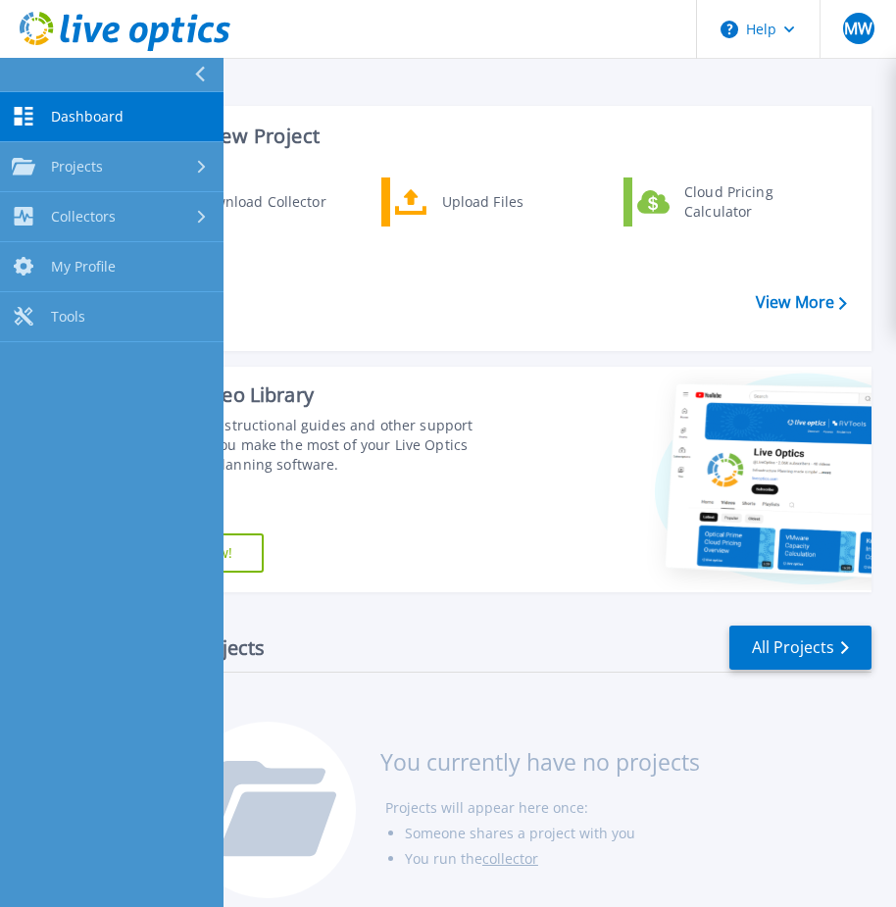
click at [79, 115] on span "Dashboard" at bounding box center [87, 117] width 73 height 18
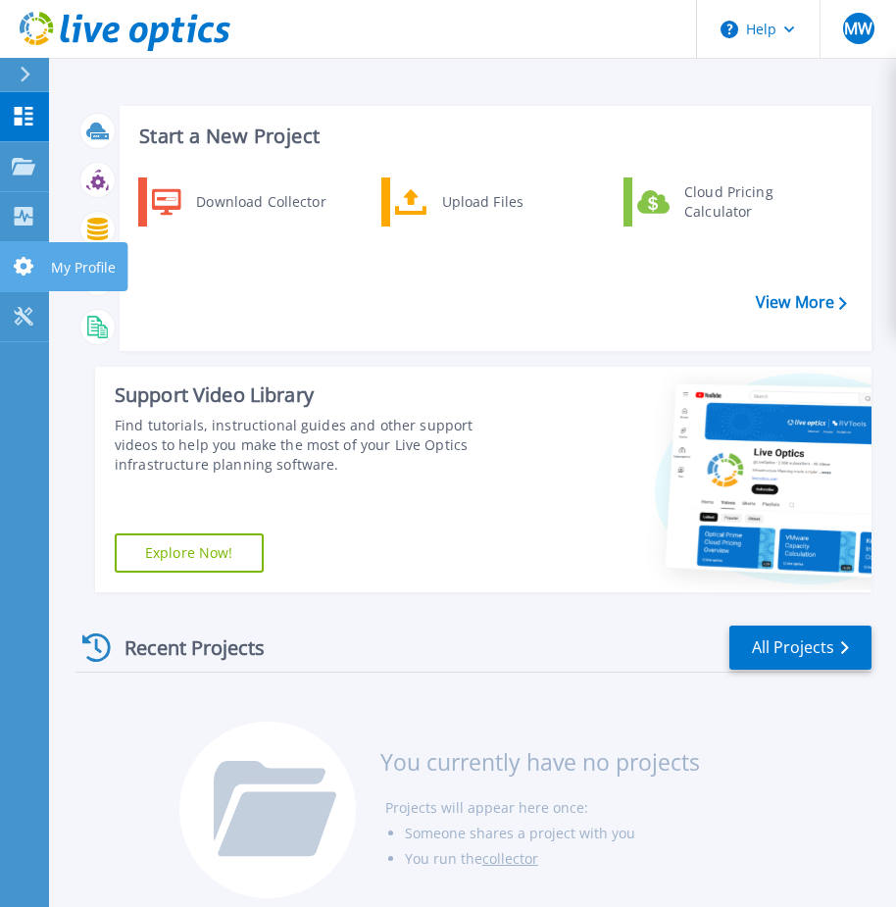
click at [26, 265] on icon at bounding box center [24, 266] width 20 height 19
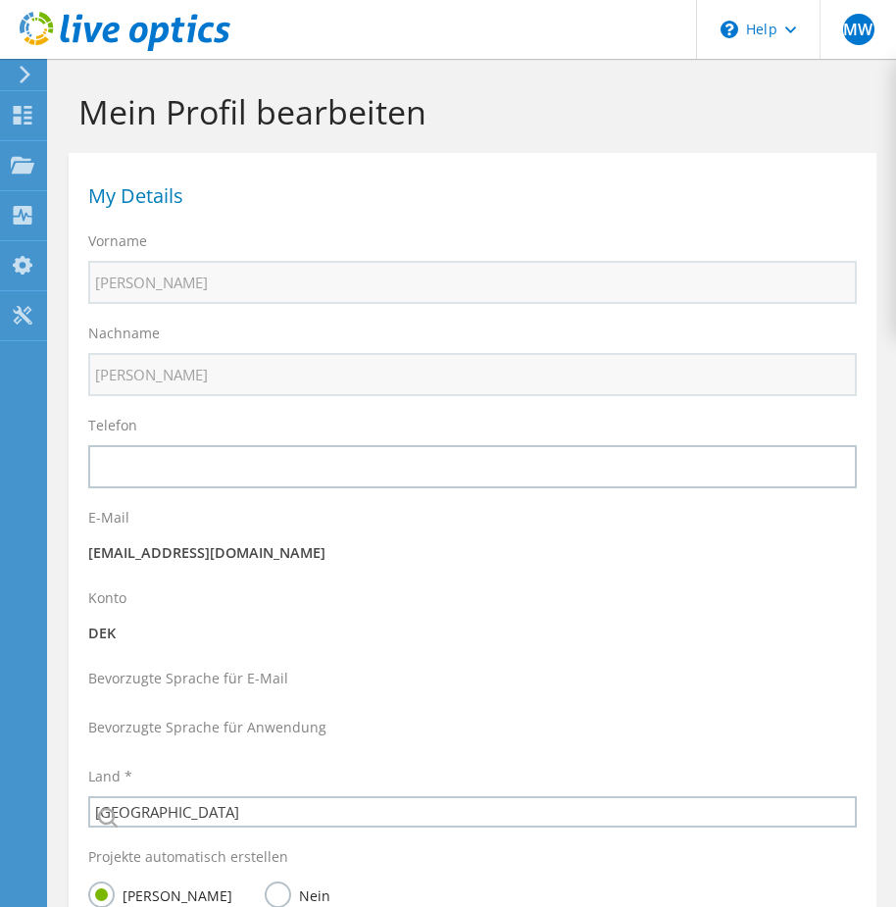
select select "56"
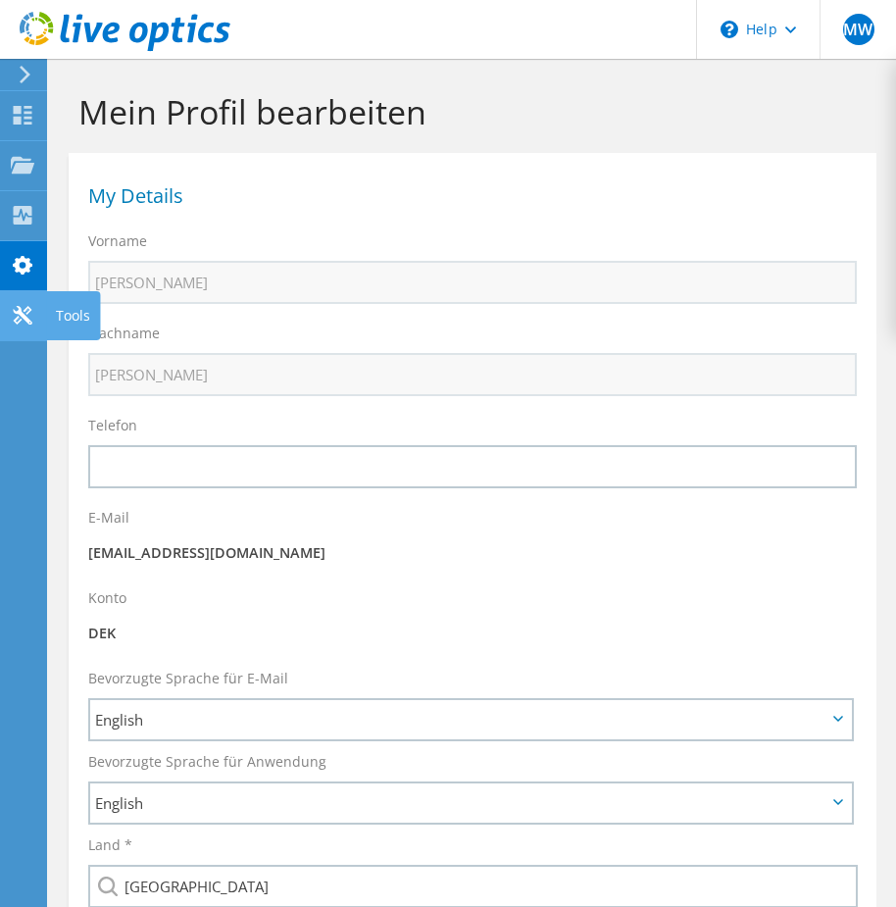
click at [22, 321] on icon at bounding box center [23, 315] width 24 height 19
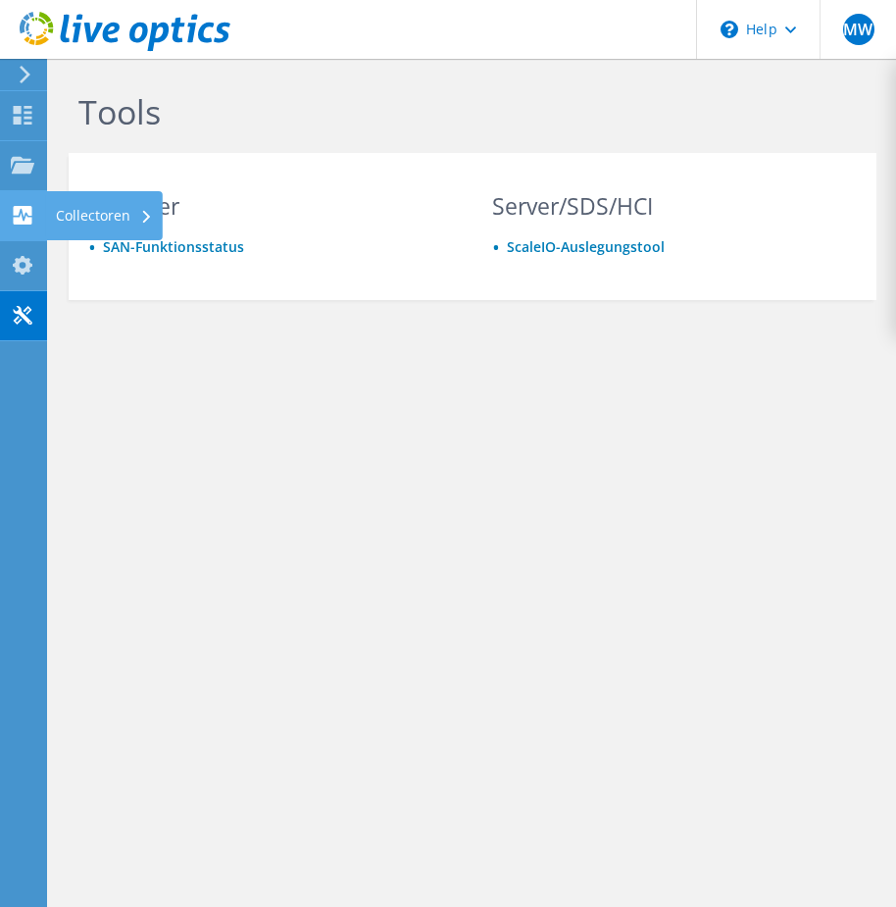
click at [102, 215] on div "Collectoren" at bounding box center [104, 215] width 117 height 49
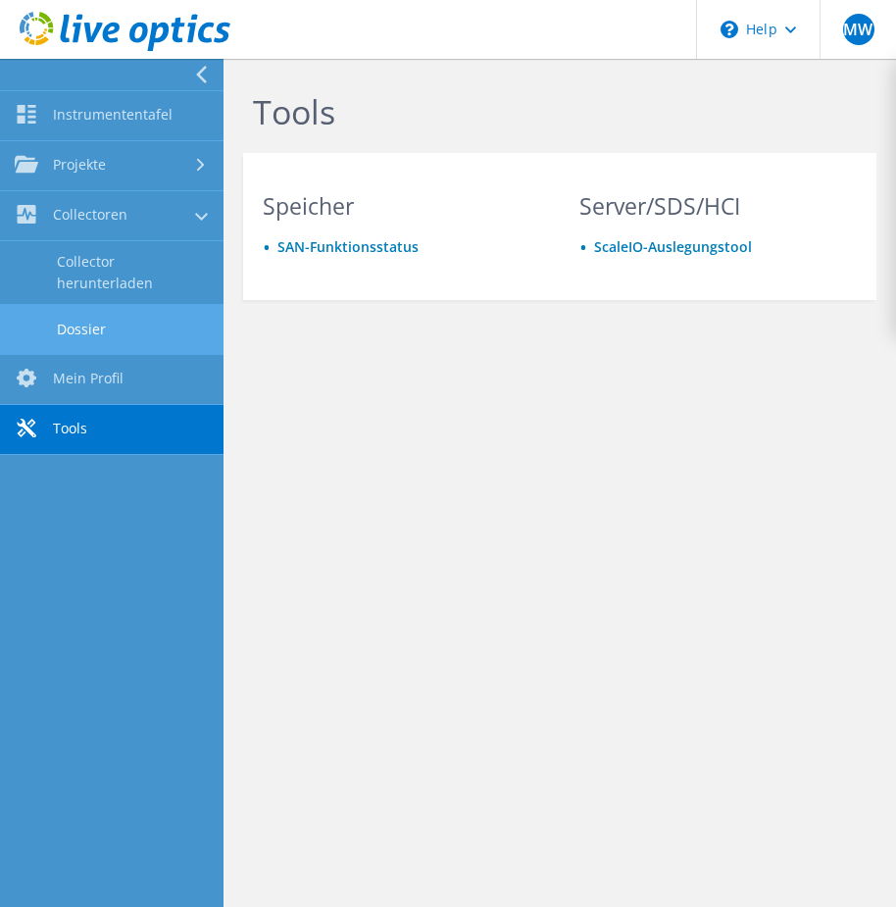
click at [95, 331] on link "Dossier" at bounding box center [111, 329] width 223 height 50
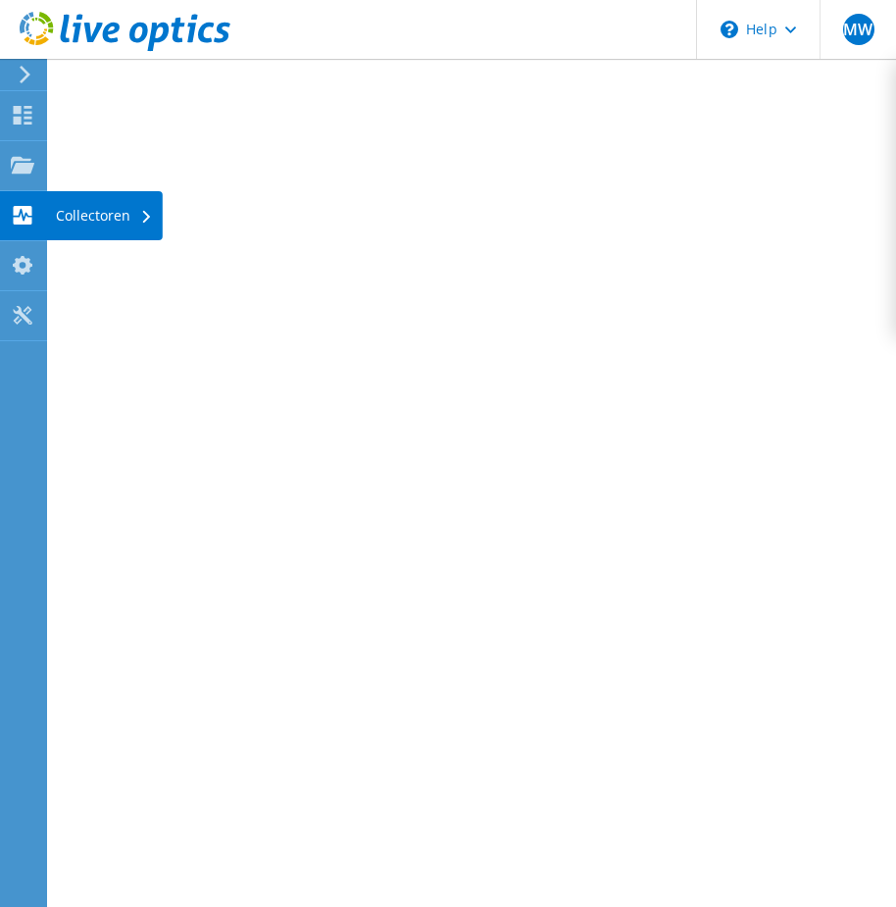
click at [107, 208] on div "Collectoren" at bounding box center [104, 215] width 117 height 49
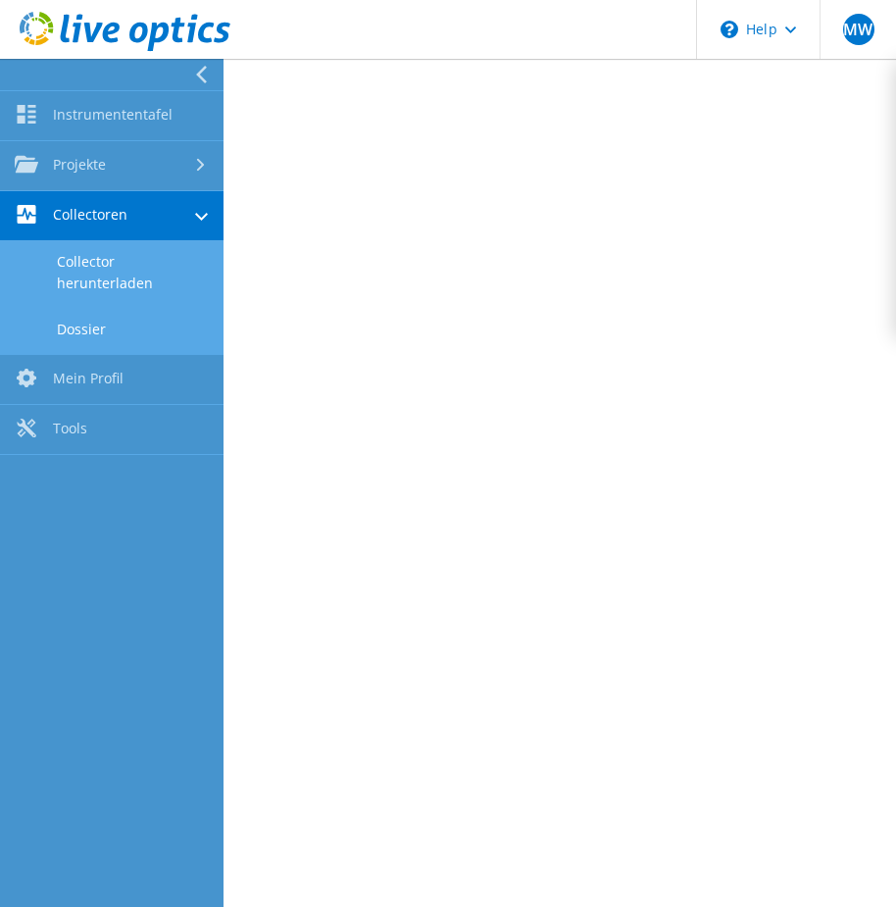
click at [108, 271] on link "Collector herunterladen" at bounding box center [111, 272] width 223 height 63
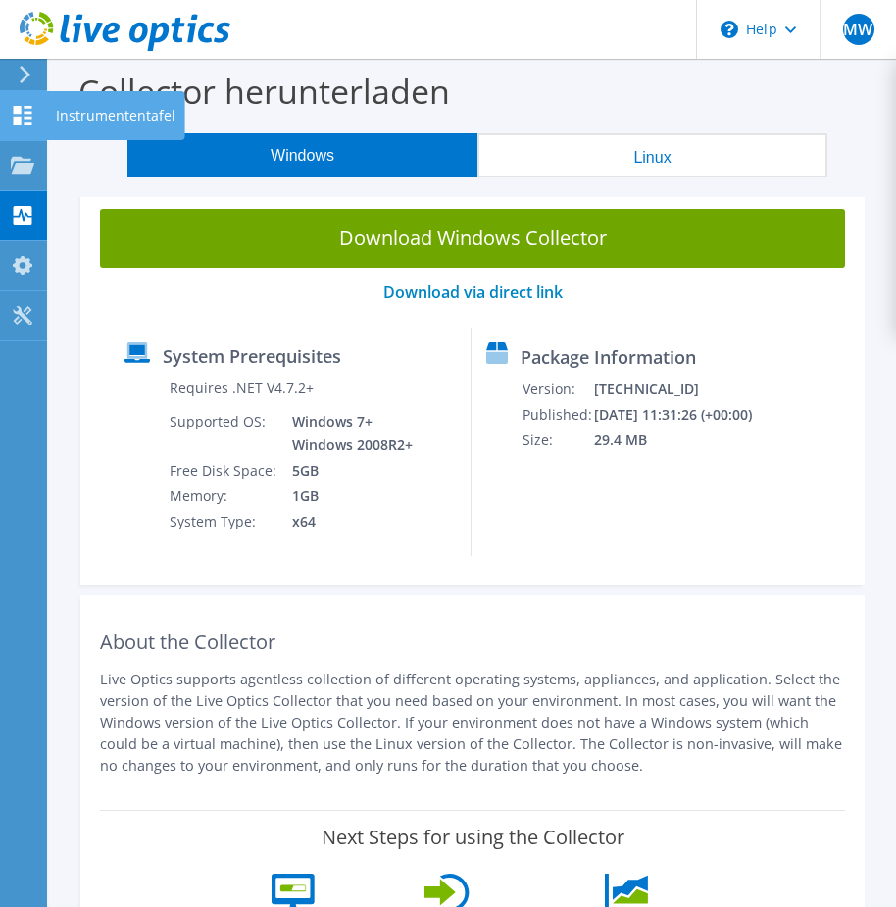
click at [28, 122] on use at bounding box center [23, 115] width 19 height 19
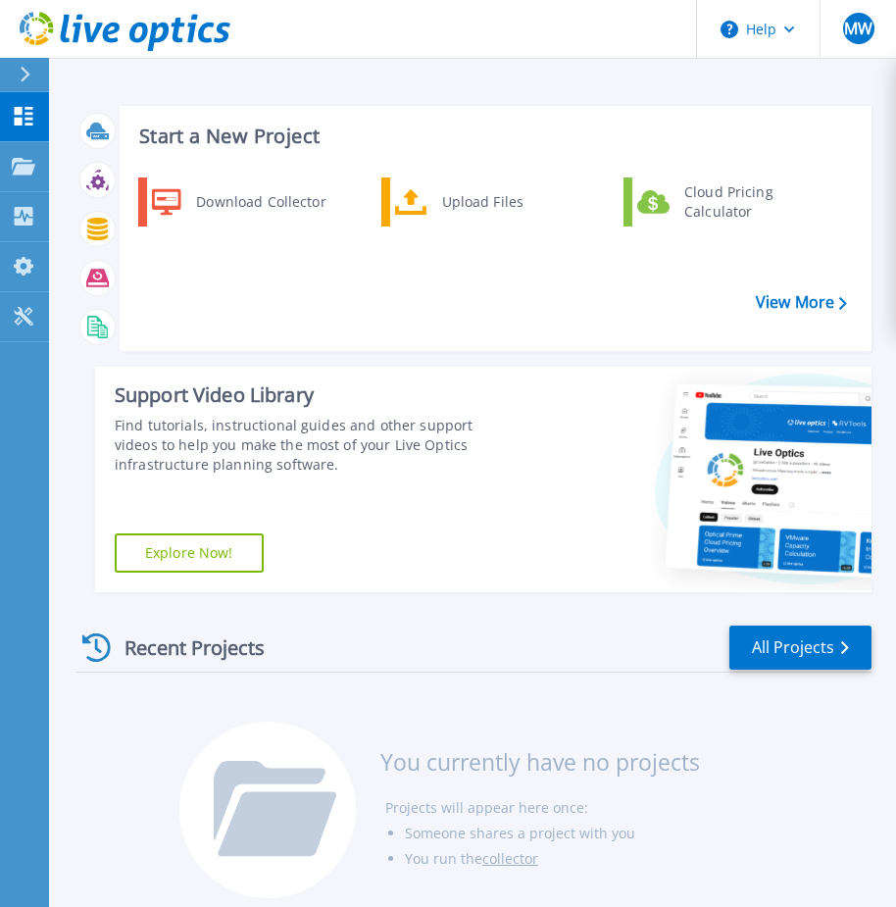
click at [21, 73] on icon at bounding box center [25, 75] width 11 height 16
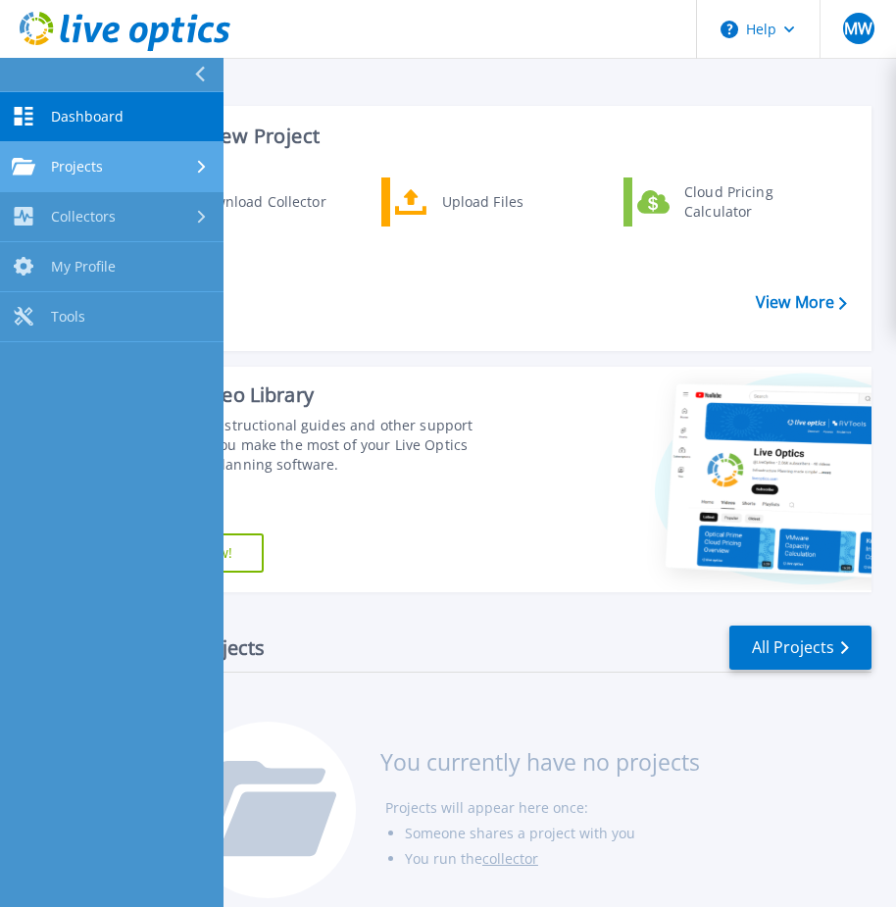
click at [79, 166] on span "Projects" at bounding box center [77, 167] width 52 height 18
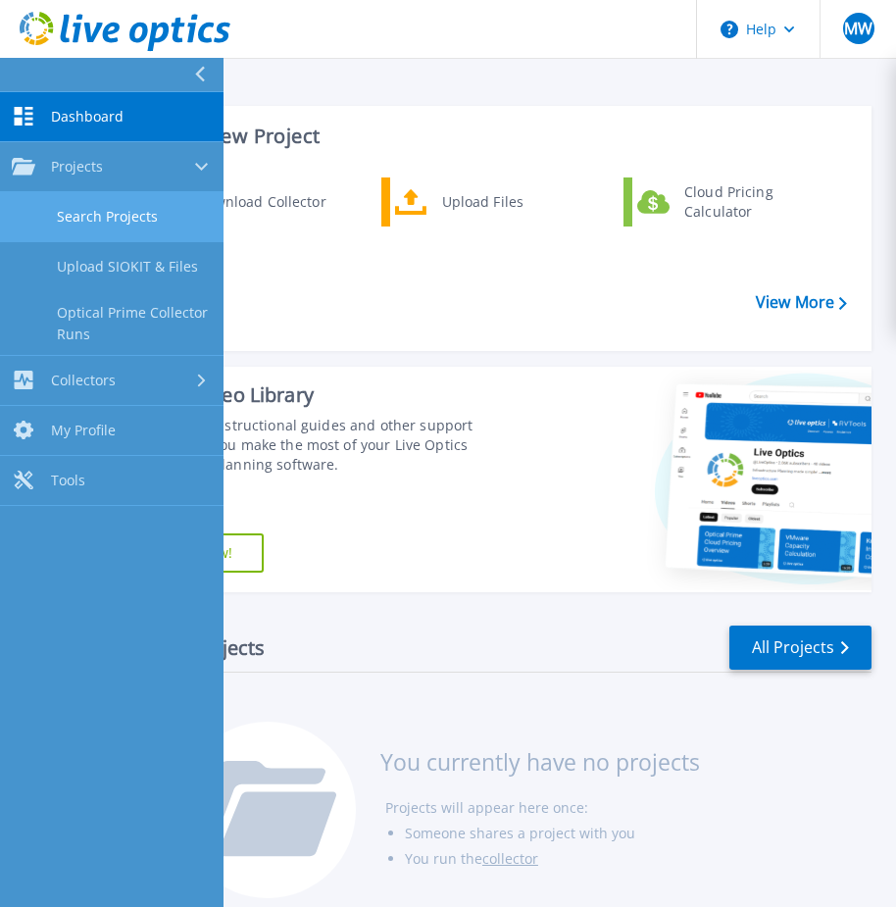
click at [87, 212] on link "Search Projects" at bounding box center [111, 217] width 223 height 50
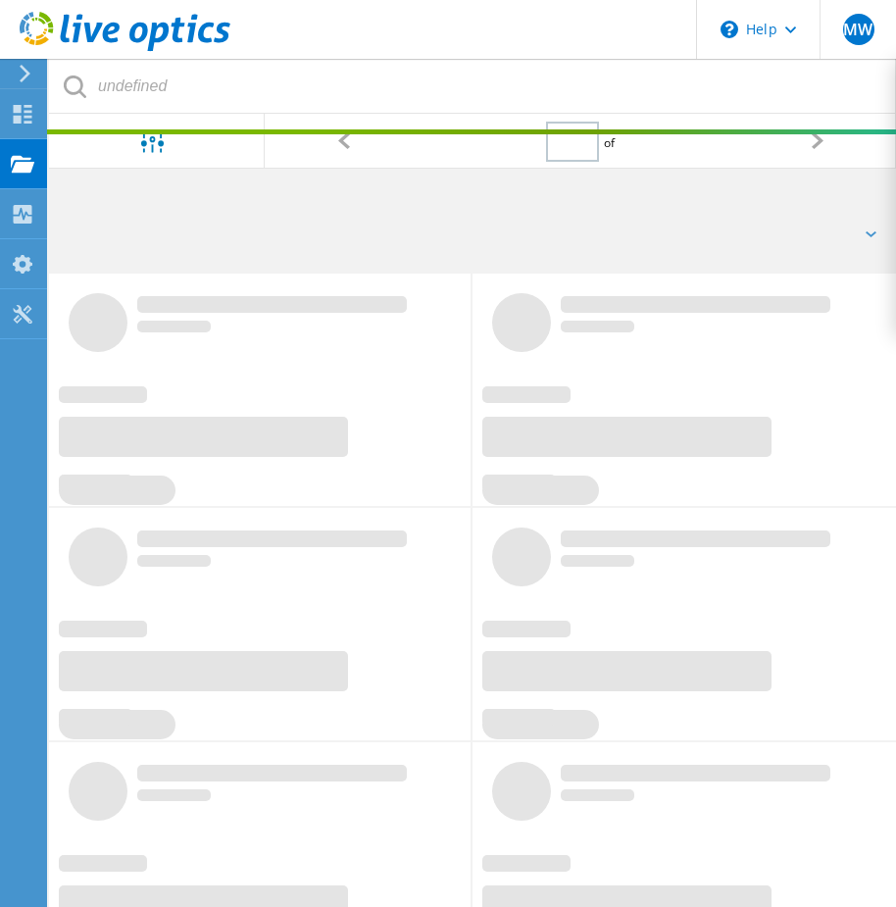
type input "1"
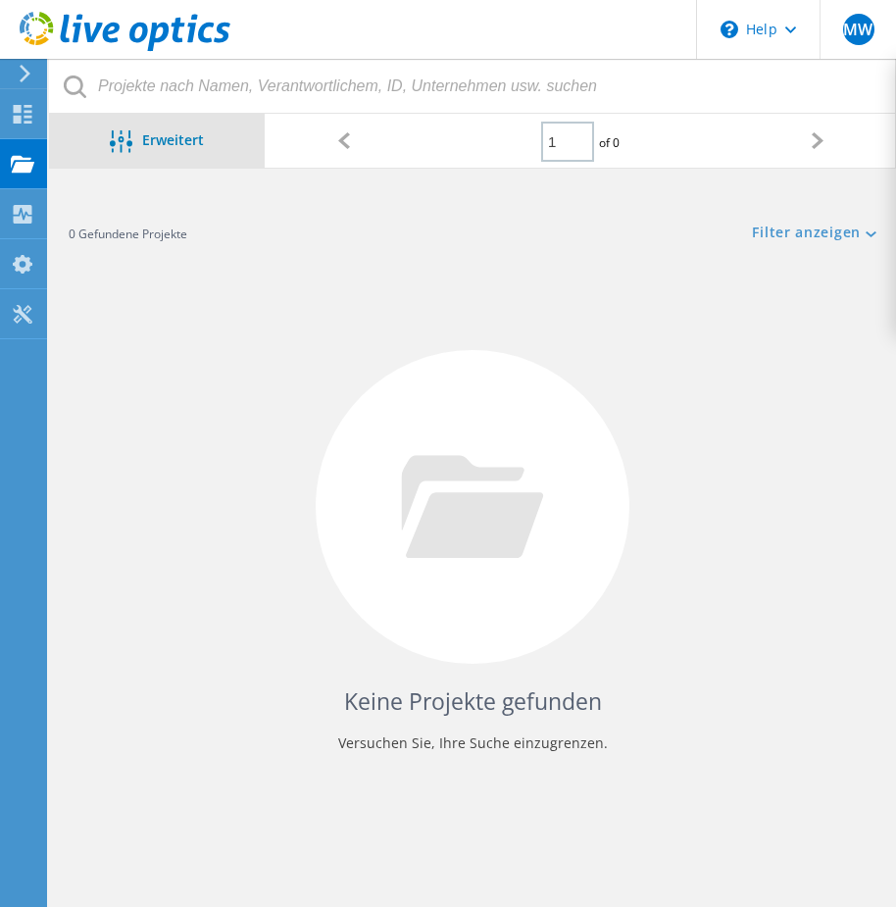
click at [191, 144] on span "Erweitert" at bounding box center [173, 139] width 62 height 14
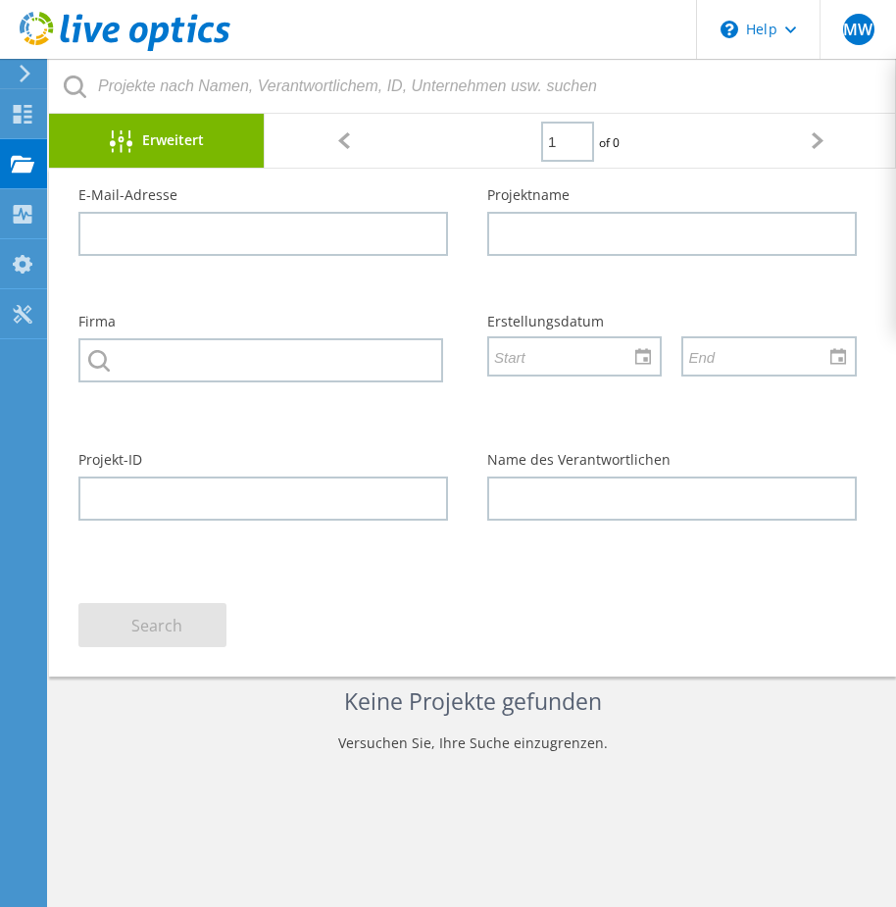
click at [25, 69] on icon at bounding box center [25, 74] width 15 height 18
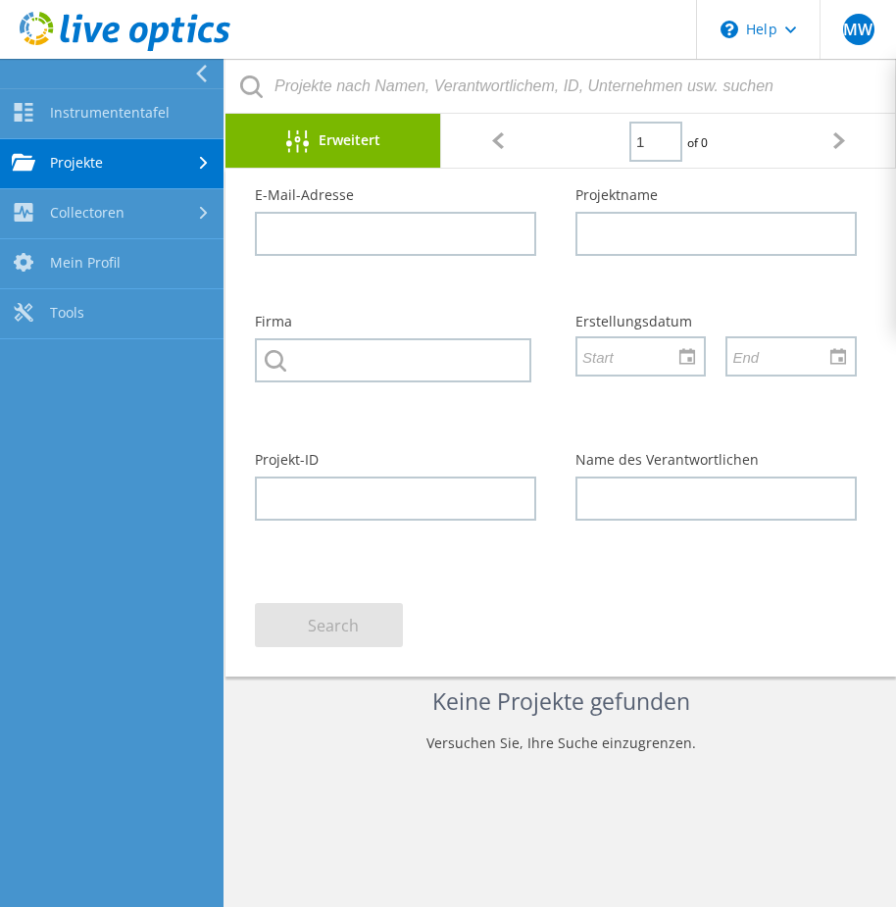
click at [88, 174] on link "Projekte" at bounding box center [111, 164] width 223 height 50
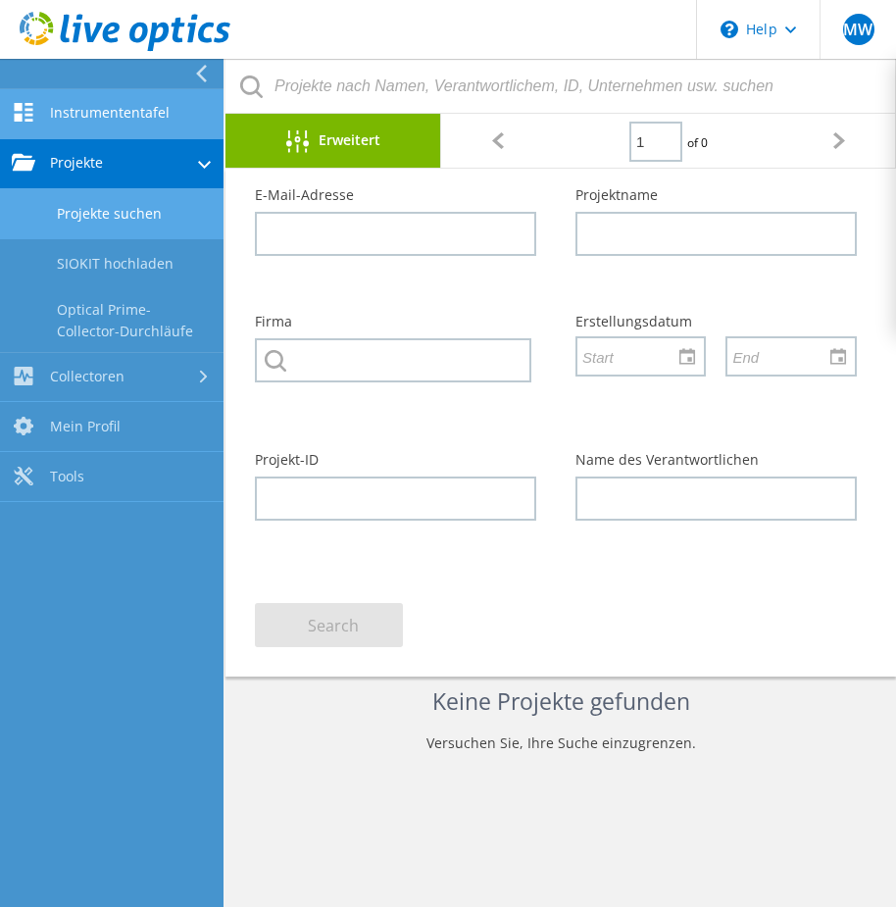
click at [130, 111] on link "Instrumententafel" at bounding box center [111, 114] width 223 height 50
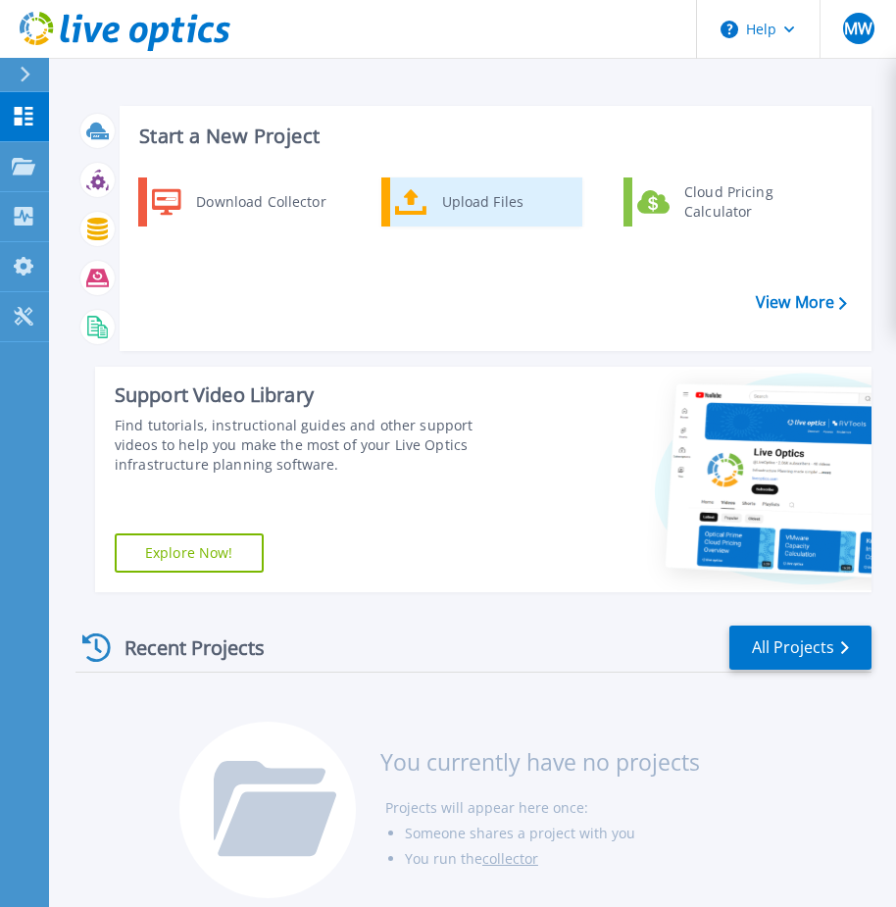
click at [513, 200] on div "Upload Files" at bounding box center [504, 201] width 145 height 39
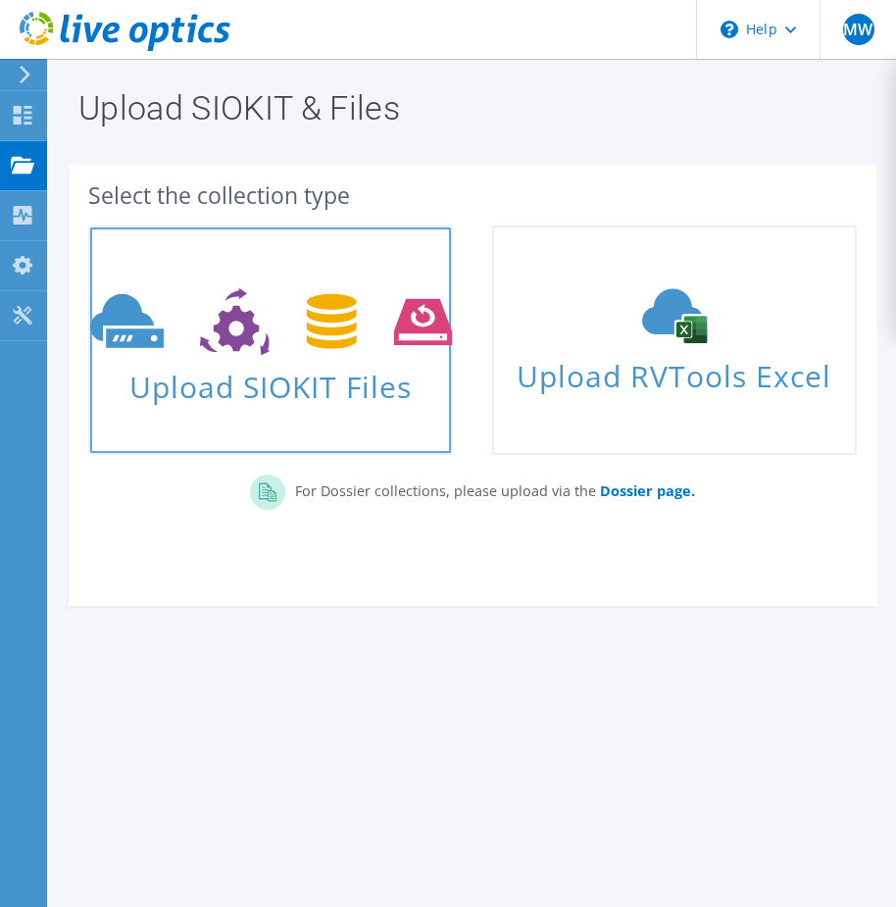
click at [381, 399] on span "Upload SIOKIT Files" at bounding box center [270, 381] width 361 height 42
click at [380, 399] on span "Upload SIOKIT Files" at bounding box center [270, 381] width 361 height 42
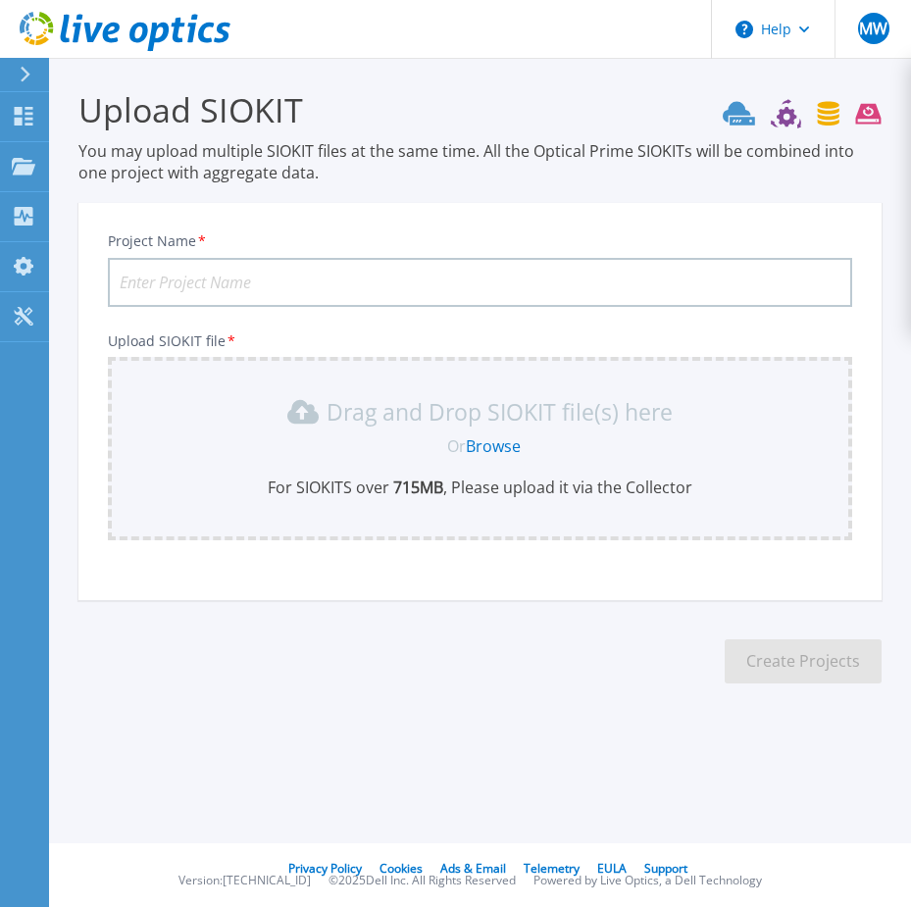
click at [226, 270] on input "Project Name *" at bounding box center [480, 282] width 744 height 49
type input "d"
type input "DHRZERTO.2"
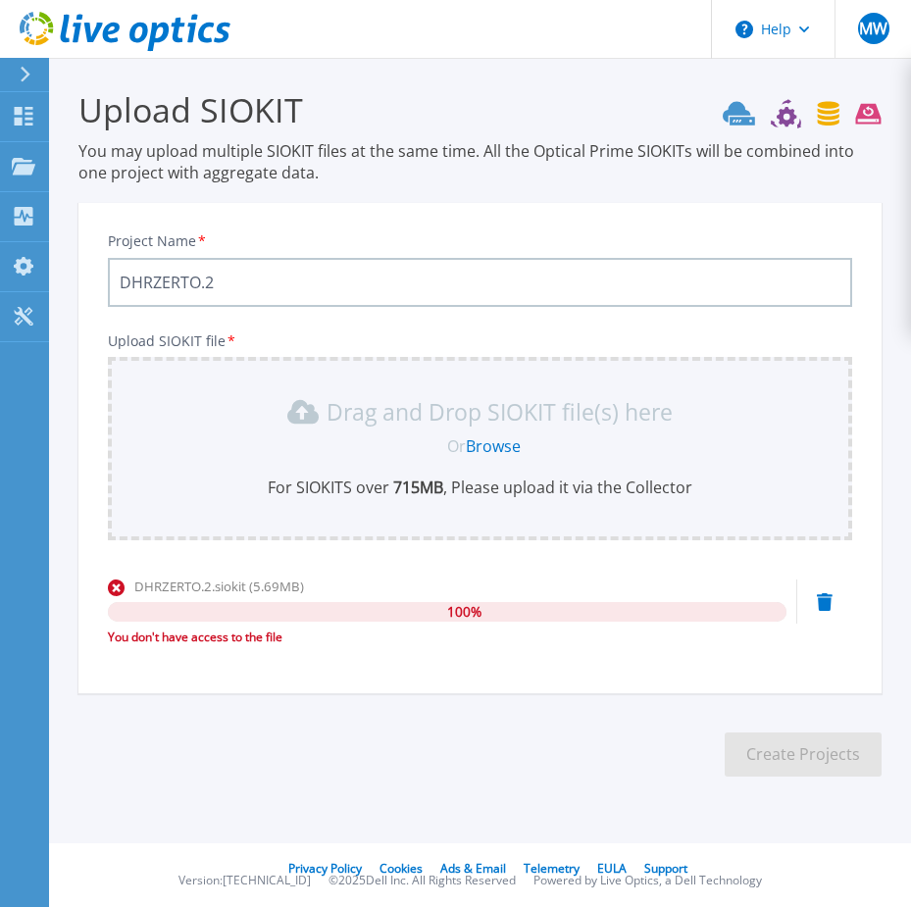
click at [25, 70] on icon at bounding box center [26, 75] width 10 height 16
click at [879, 24] on span "MW" at bounding box center [873, 29] width 28 height 16
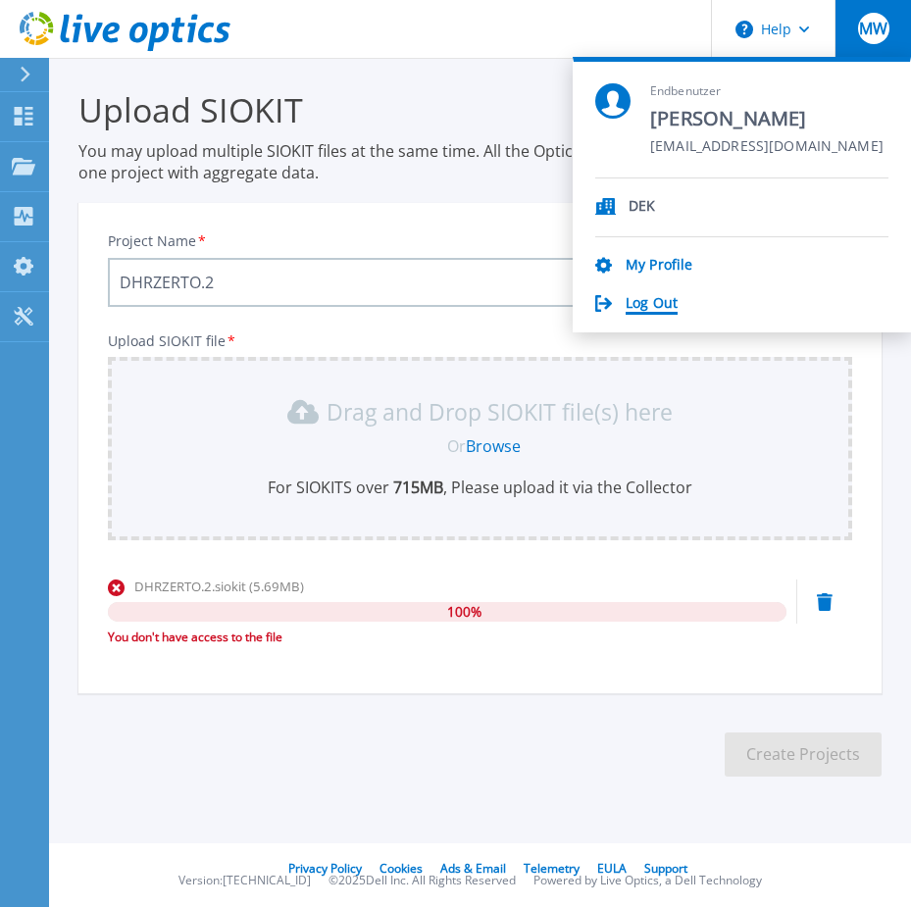
click at [656, 308] on link "Log Out" at bounding box center [651, 304] width 52 height 19
